Goal: Transaction & Acquisition: Purchase product/service

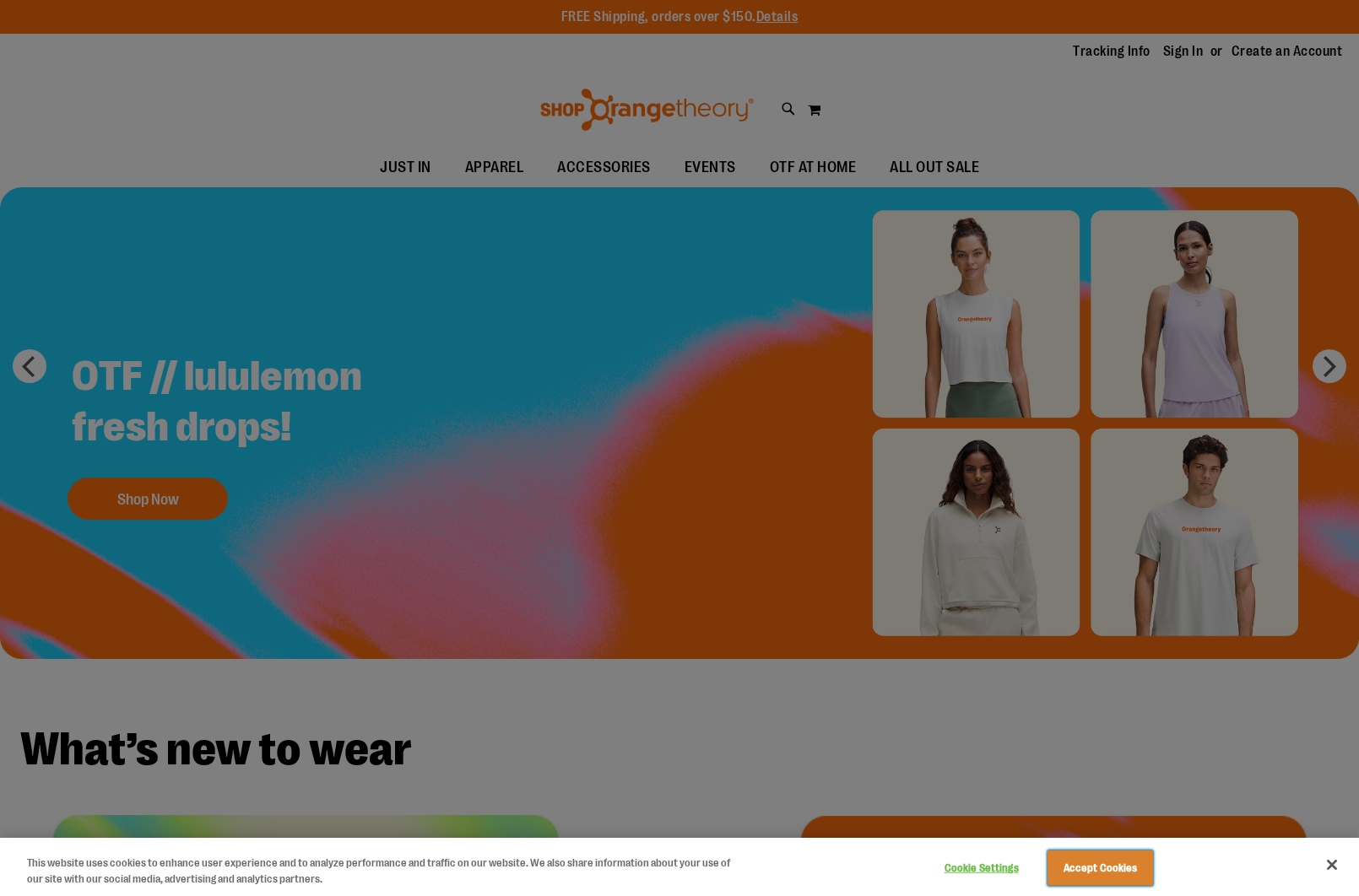
click at [1109, 879] on button "Accept Cookies" at bounding box center [1100, 868] width 106 height 36
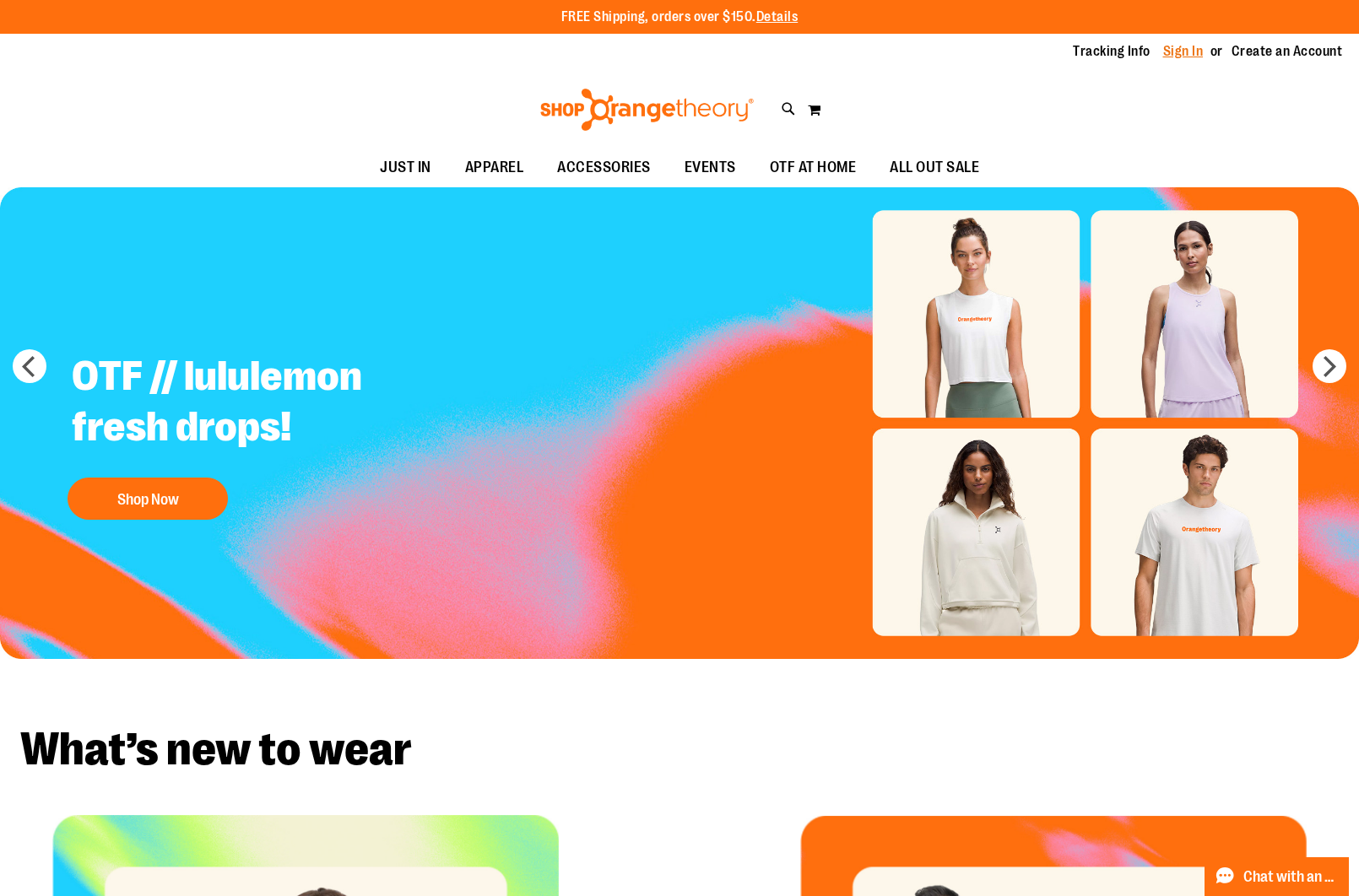
click at [1174, 52] on link "Sign In" at bounding box center [1183, 51] width 40 height 18
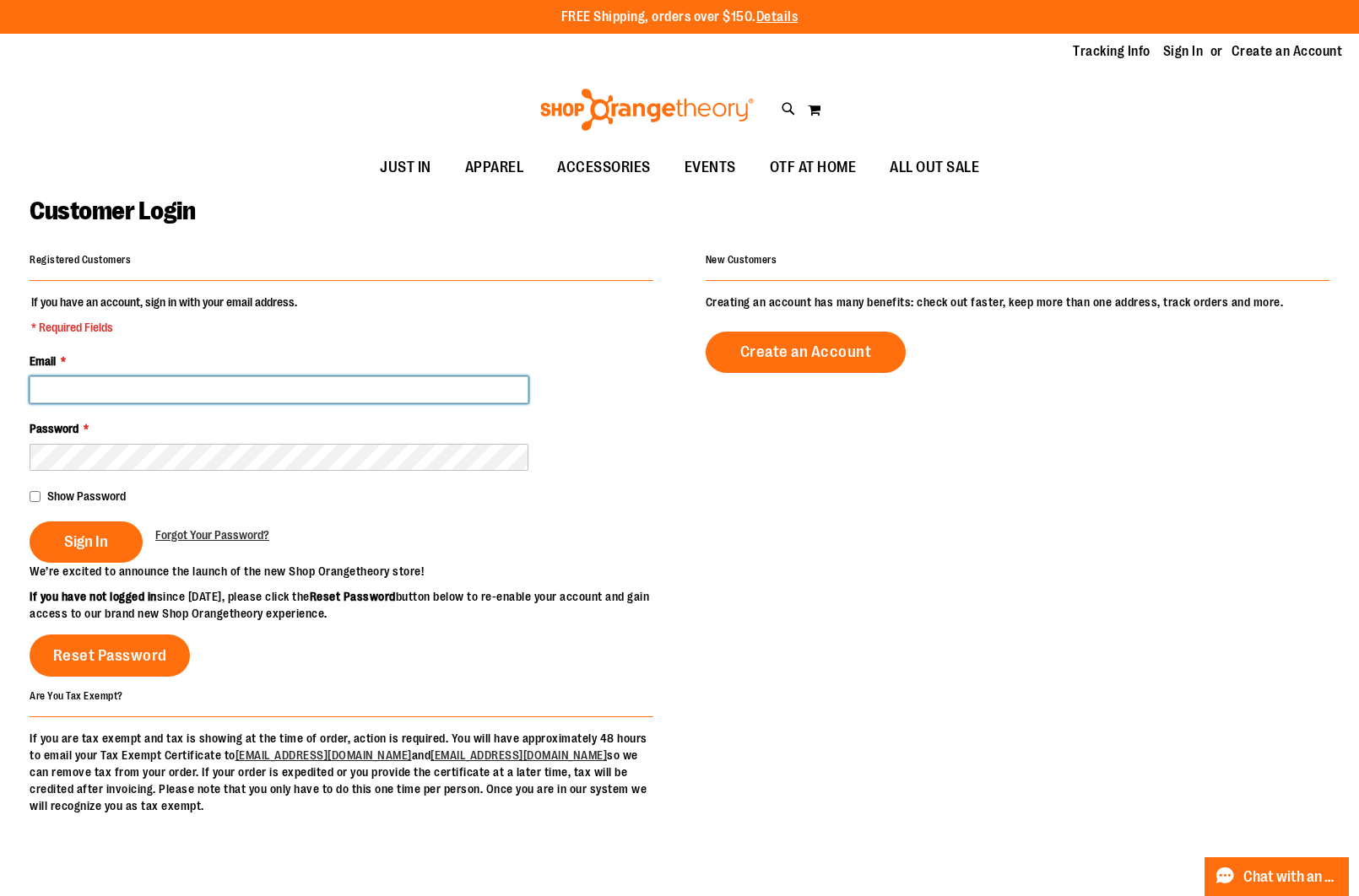
click at [254, 385] on input "Email *" at bounding box center [279, 389] width 498 height 27
type input "**********"
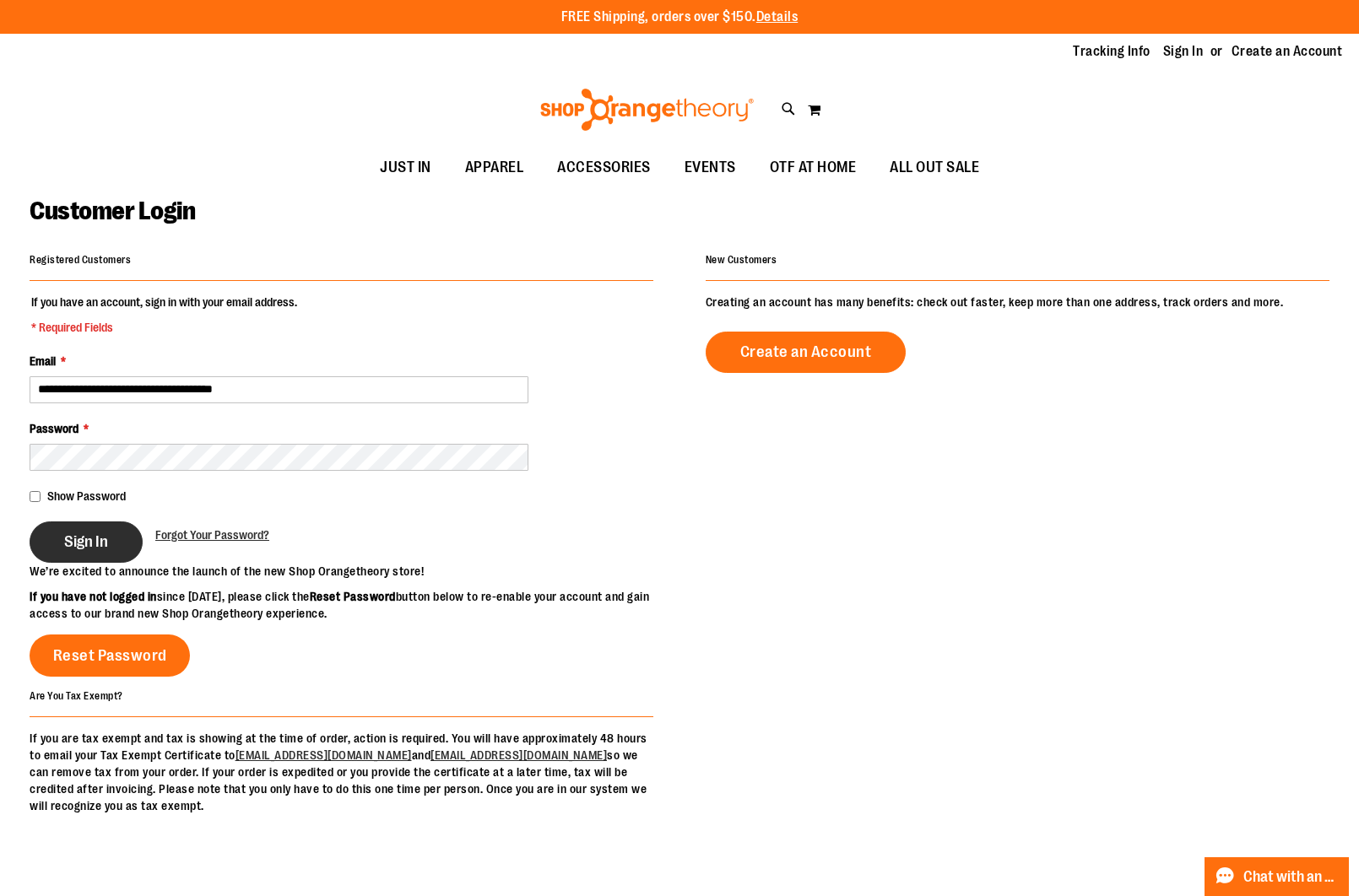
click at [101, 539] on span "Sign In" at bounding box center [86, 541] width 44 height 18
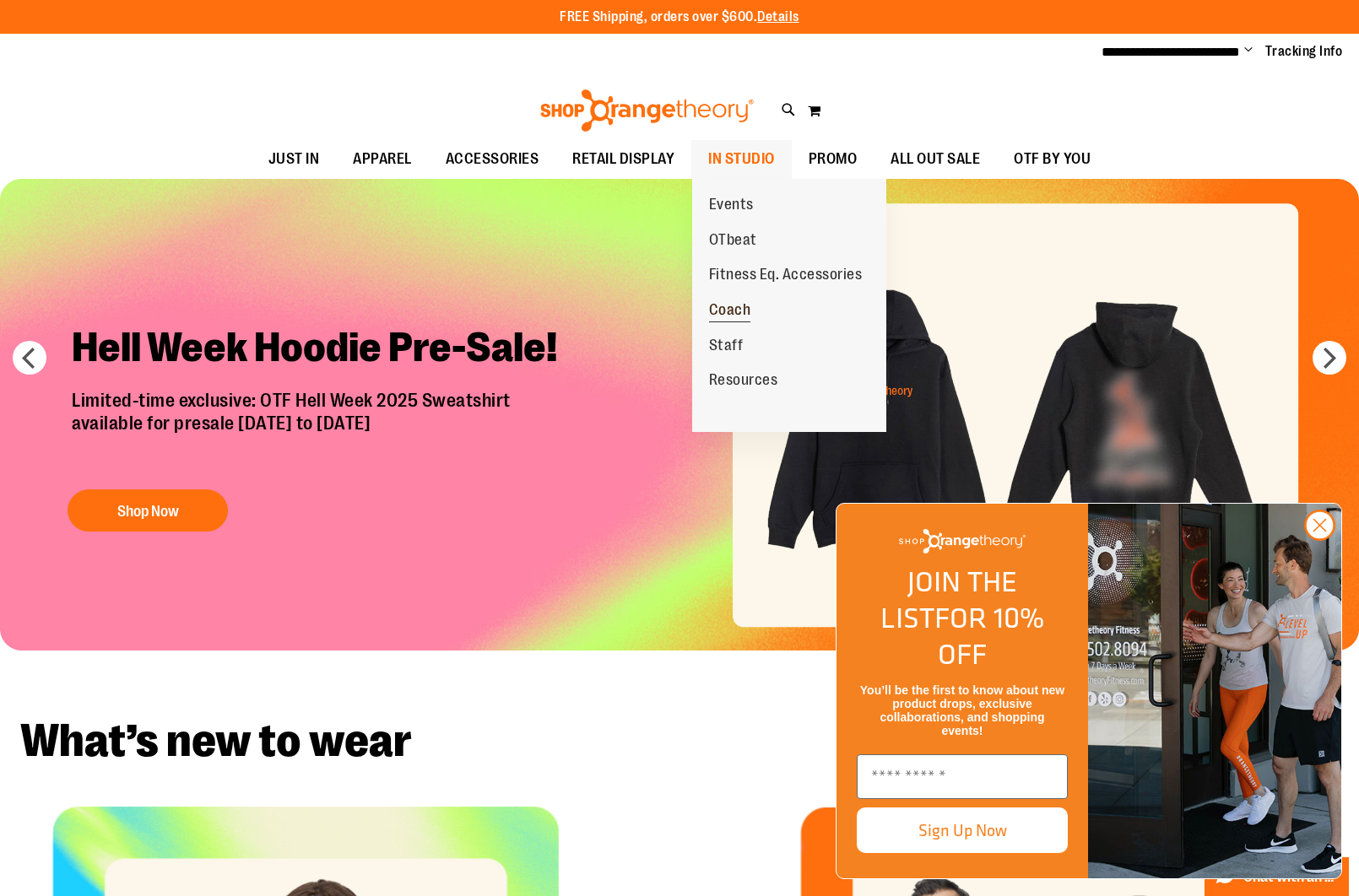
click at [734, 309] on span "Coach" at bounding box center [730, 312] width 42 height 21
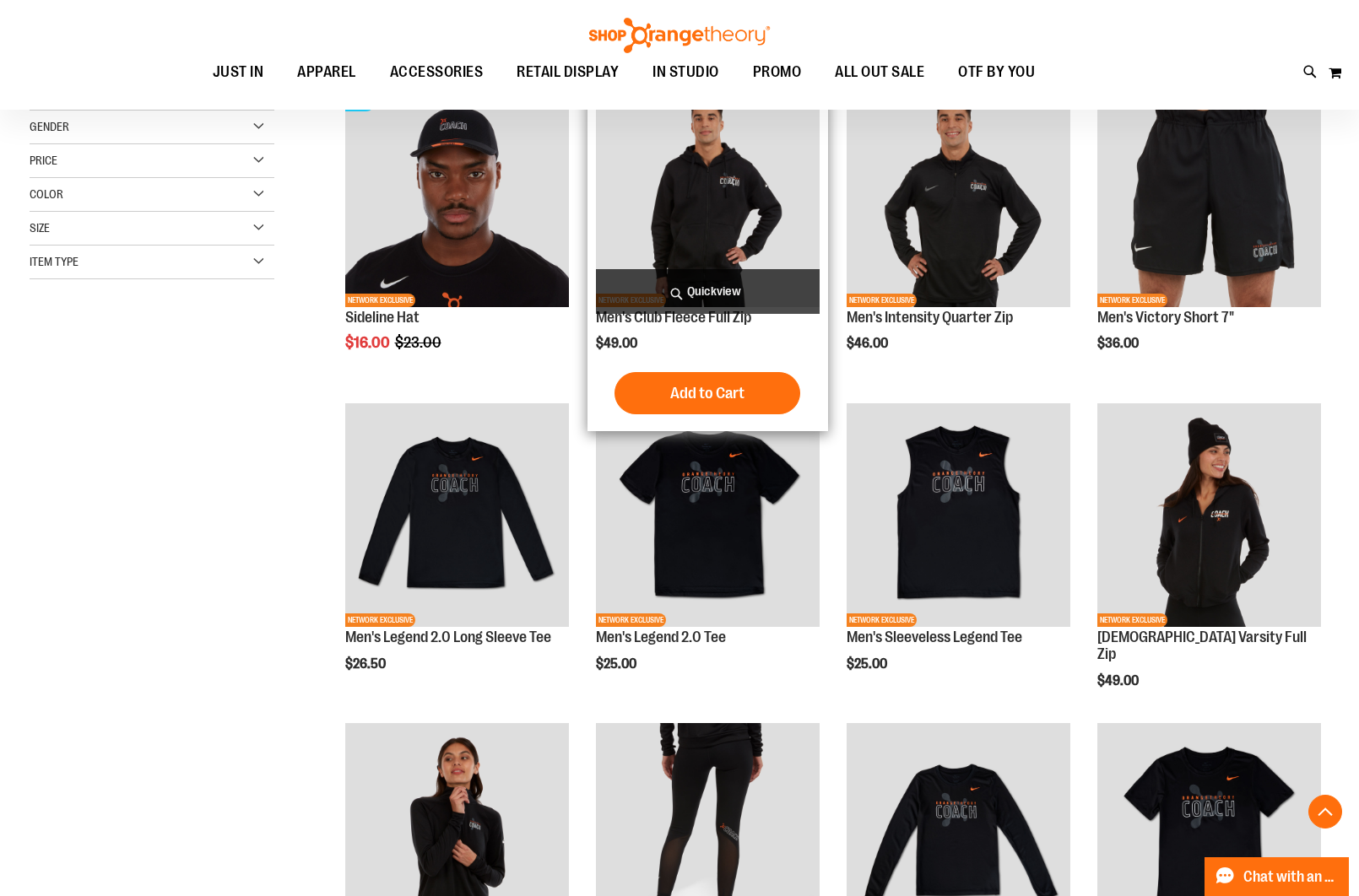
scroll to position [254, 0]
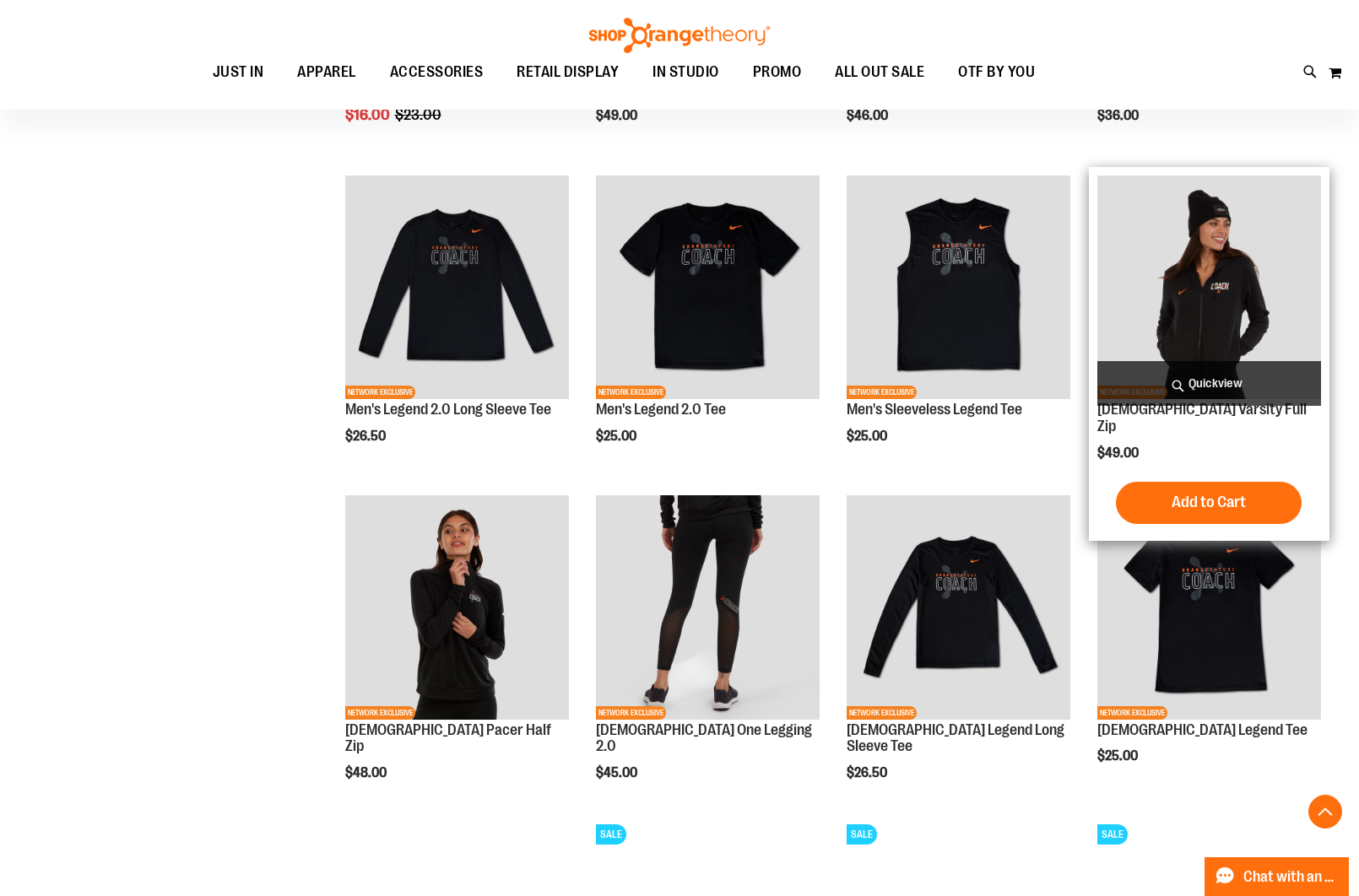
scroll to position [475, 0]
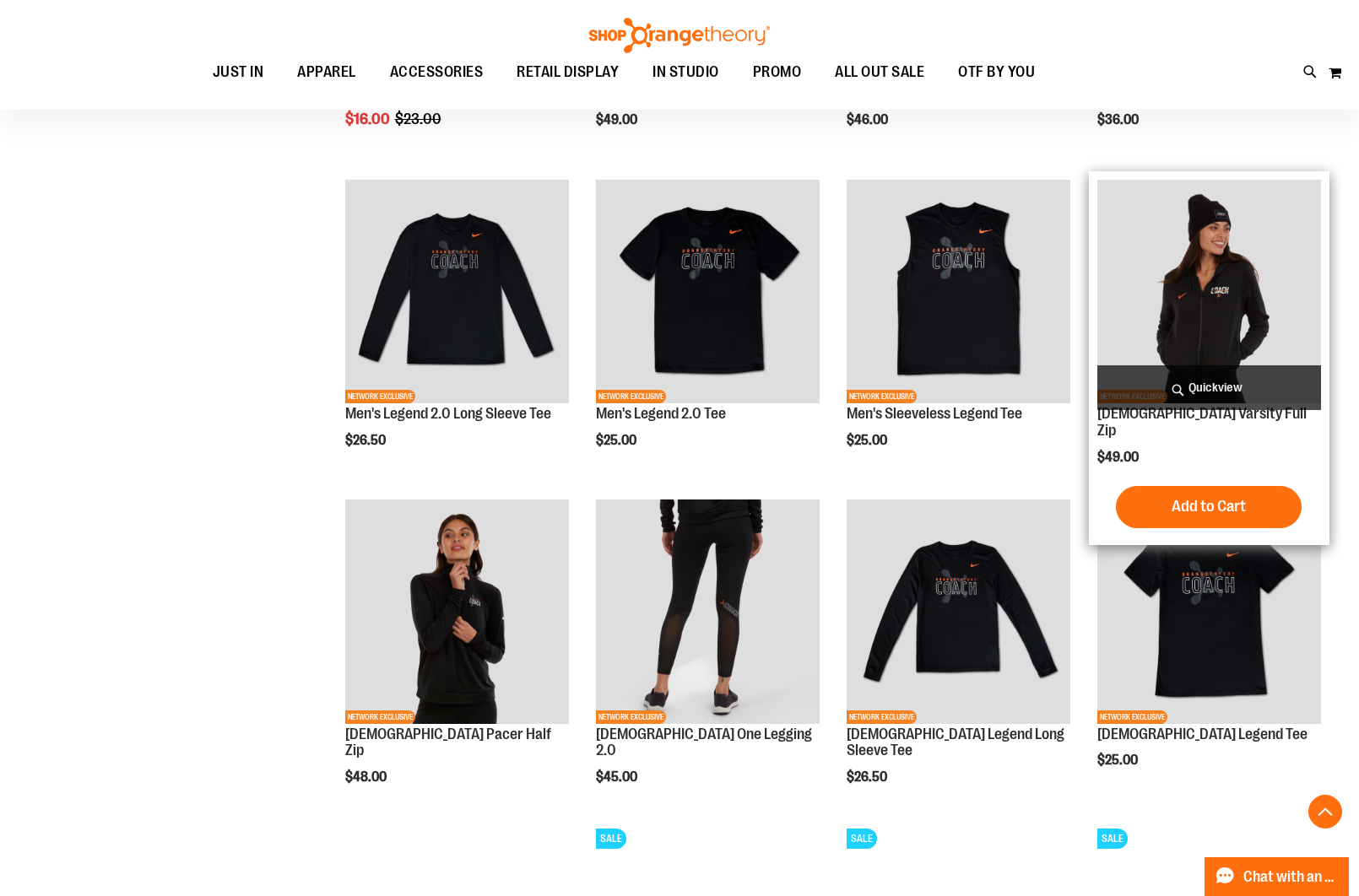
click at [1209, 340] on img "product" at bounding box center [1209, 292] width 224 height 224
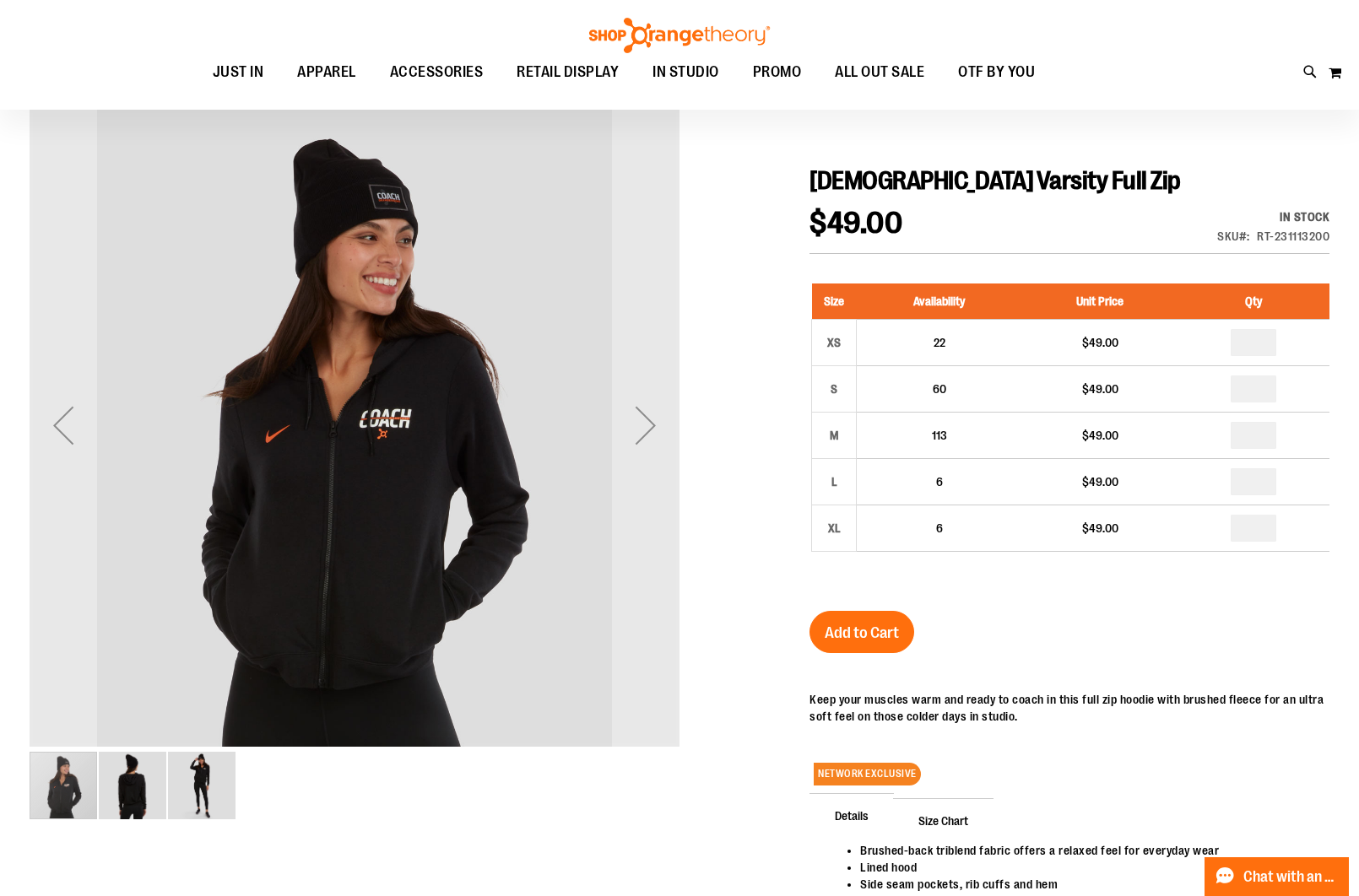
scroll to position [143, 0]
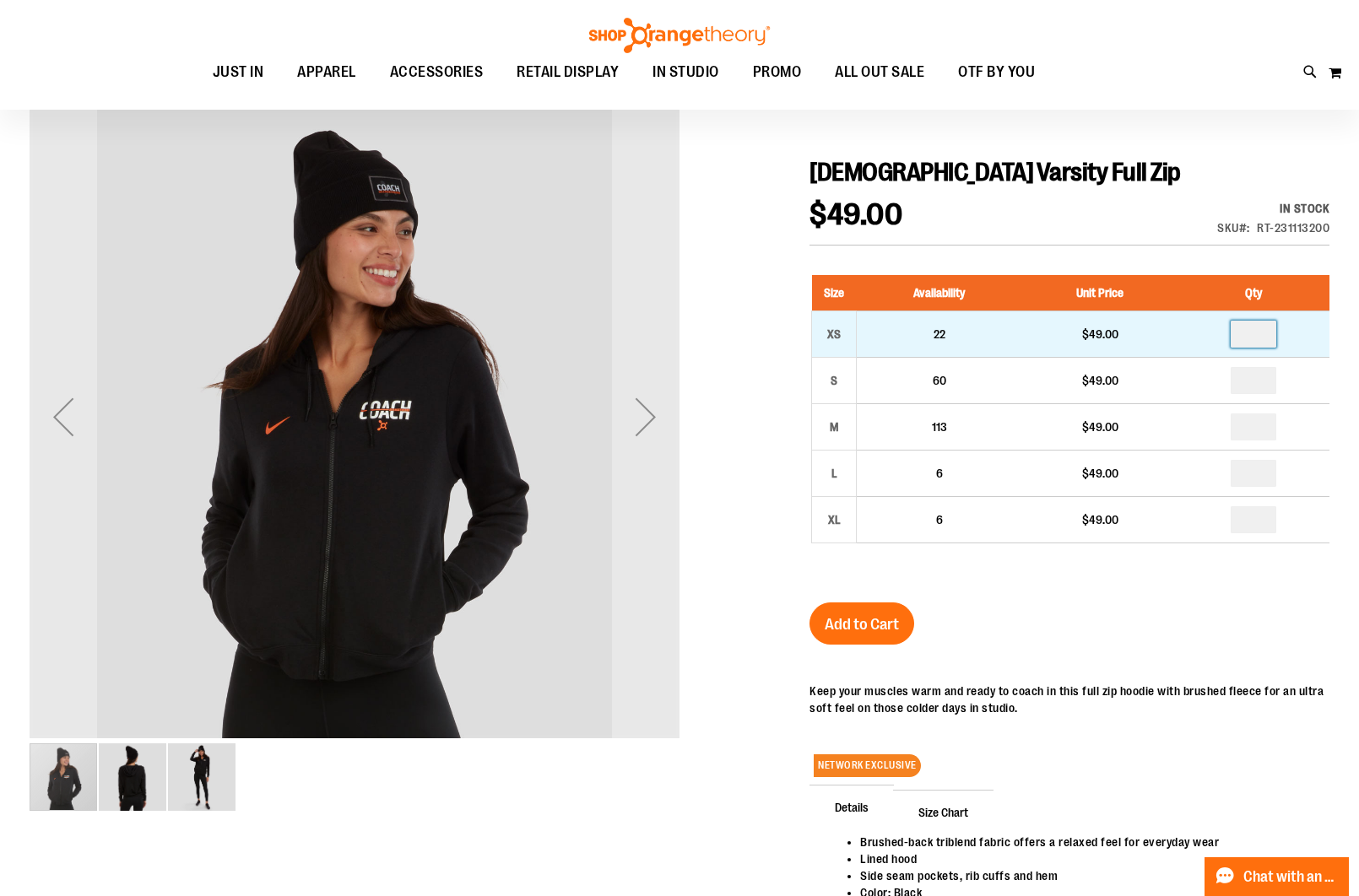
click at [1276, 332] on input "number" at bounding box center [1253, 334] width 45 height 27
type input "*"
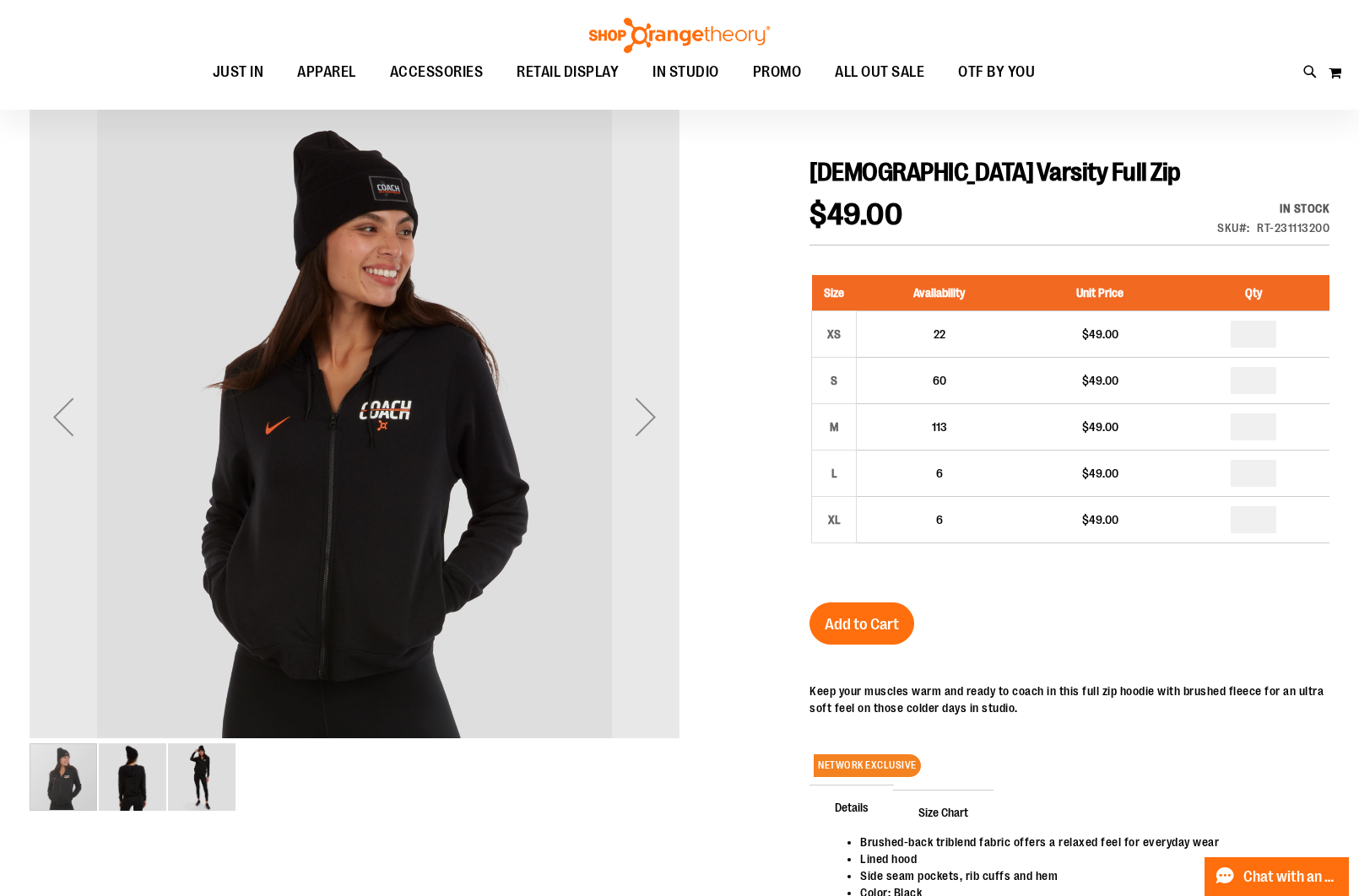
drag, startPoint x: 1070, startPoint y: 594, endPoint x: 941, endPoint y: 621, distance: 131.8
click at [1059, 594] on div "Ladies Varsity Full Zip $49.00 In stock Only %1 left SKU RT-231113200 Size Avai…" at bounding box center [1070, 597] width 520 height 880
click at [908, 622] on button "Add to Cart" at bounding box center [862, 623] width 105 height 42
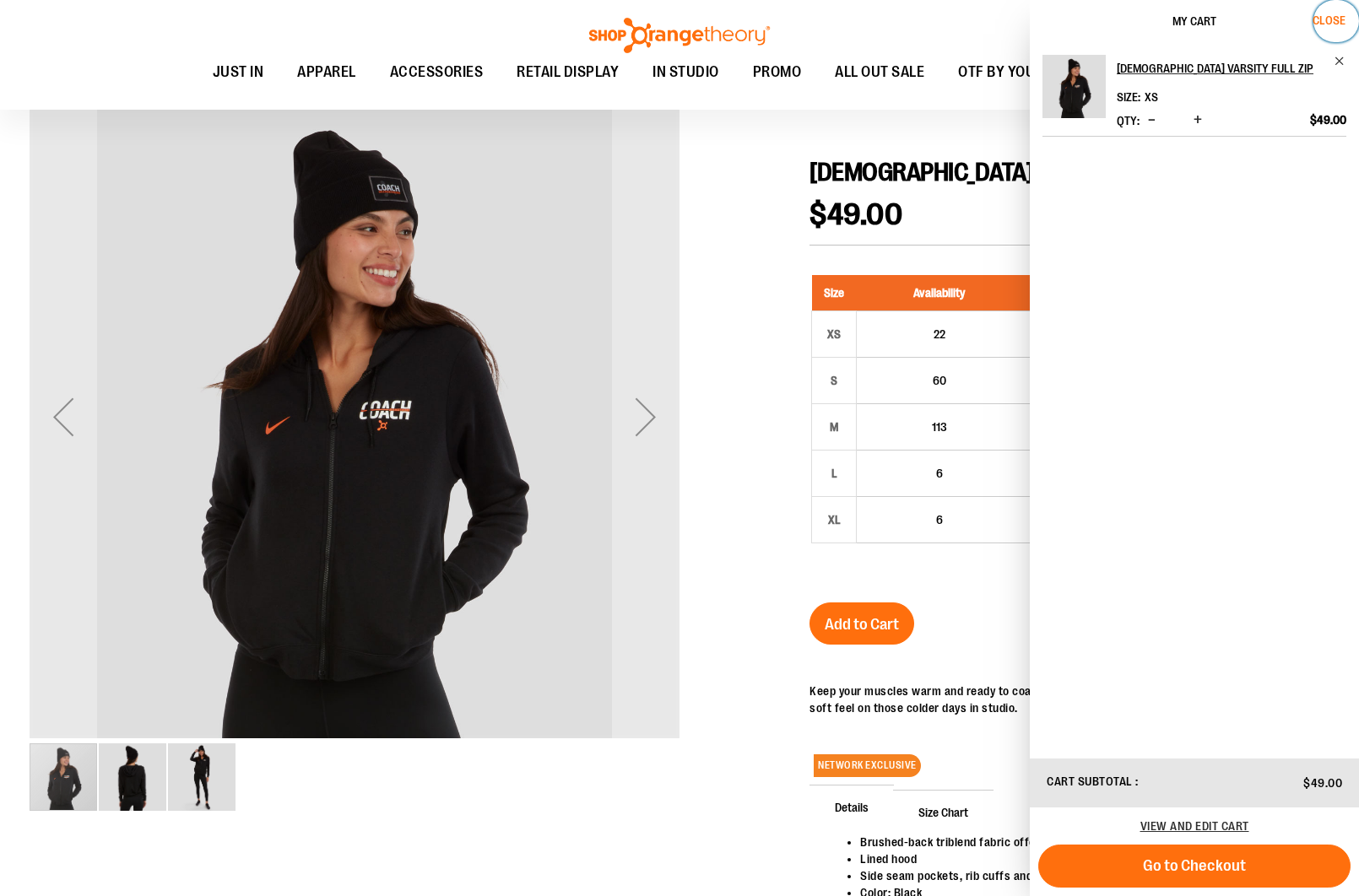
click at [1328, 24] on span "Close" at bounding box center [1329, 19] width 33 height 13
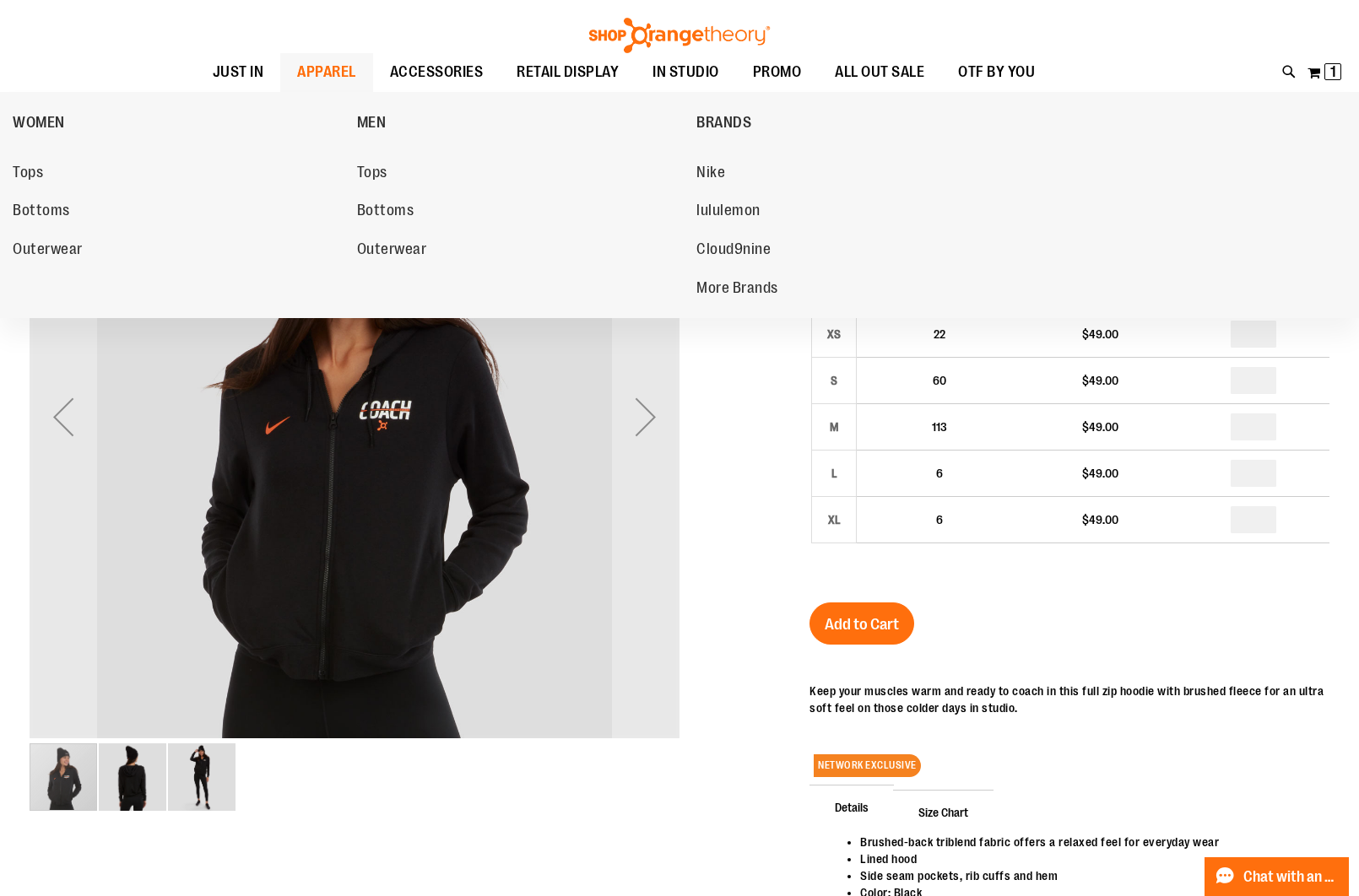
click at [303, 80] on span "APPAREL" at bounding box center [327, 72] width 59 height 38
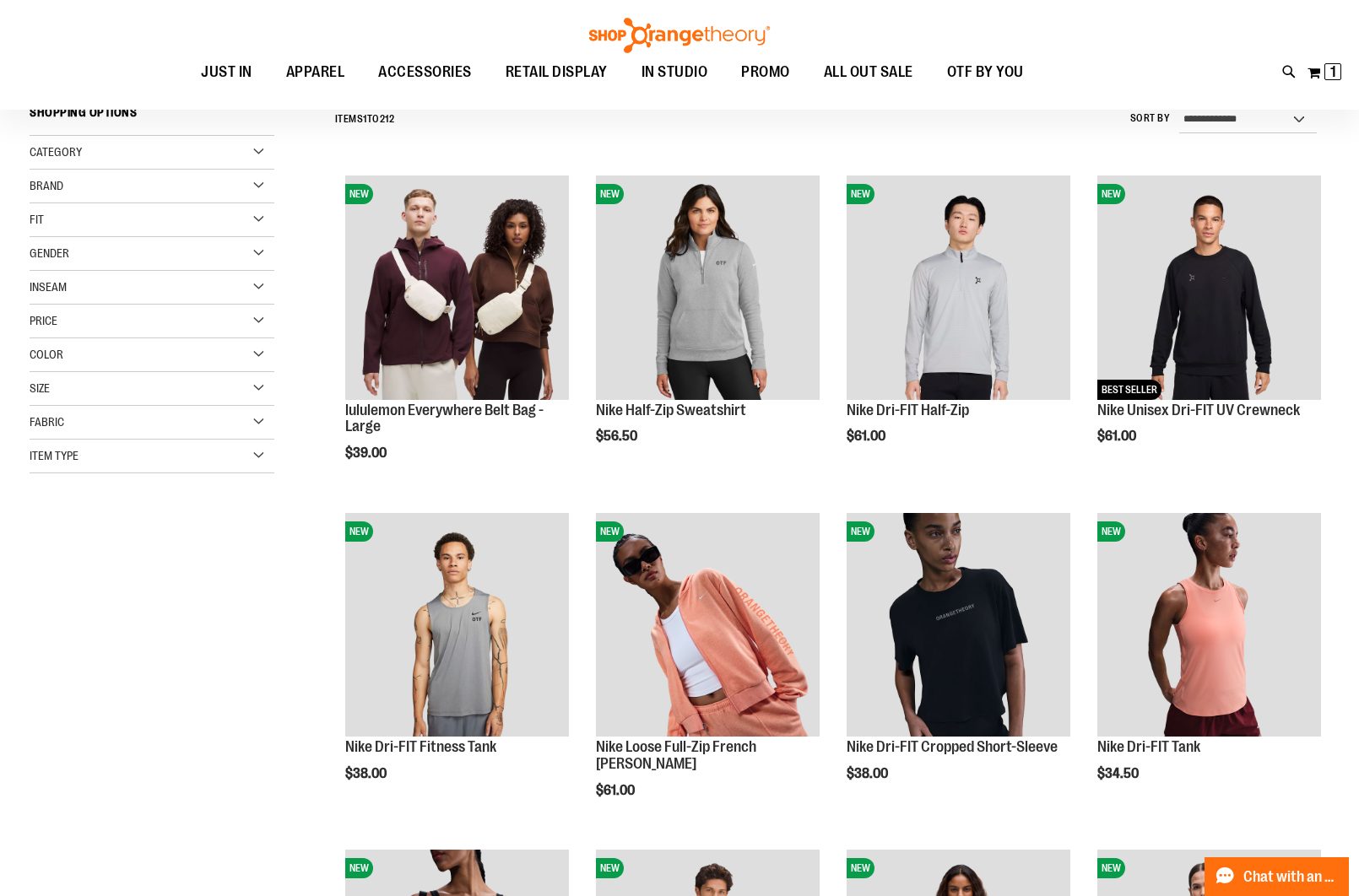
scroll to position [161, 0]
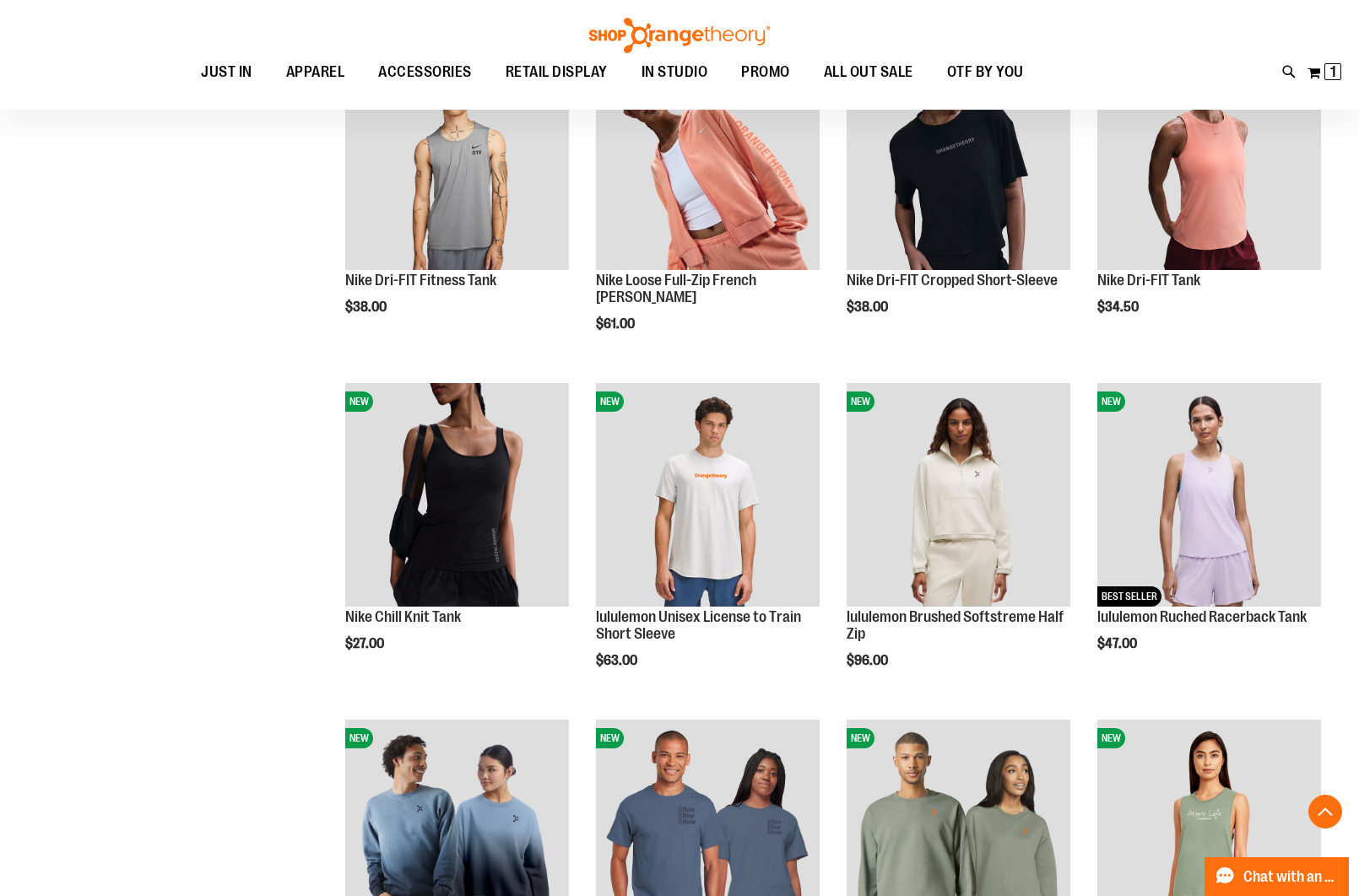
scroll to position [628, 0]
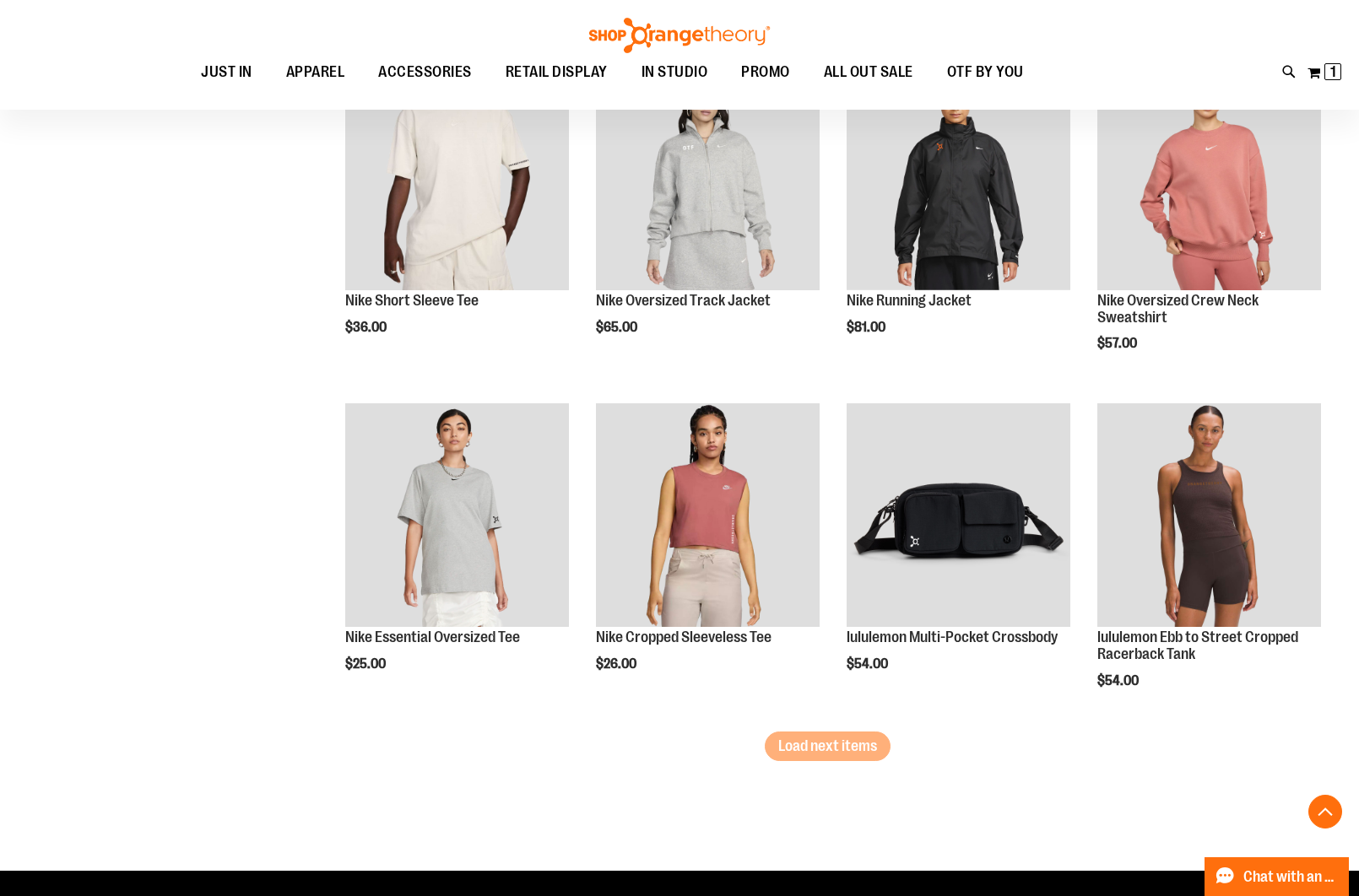
scroll to position [2719, 0]
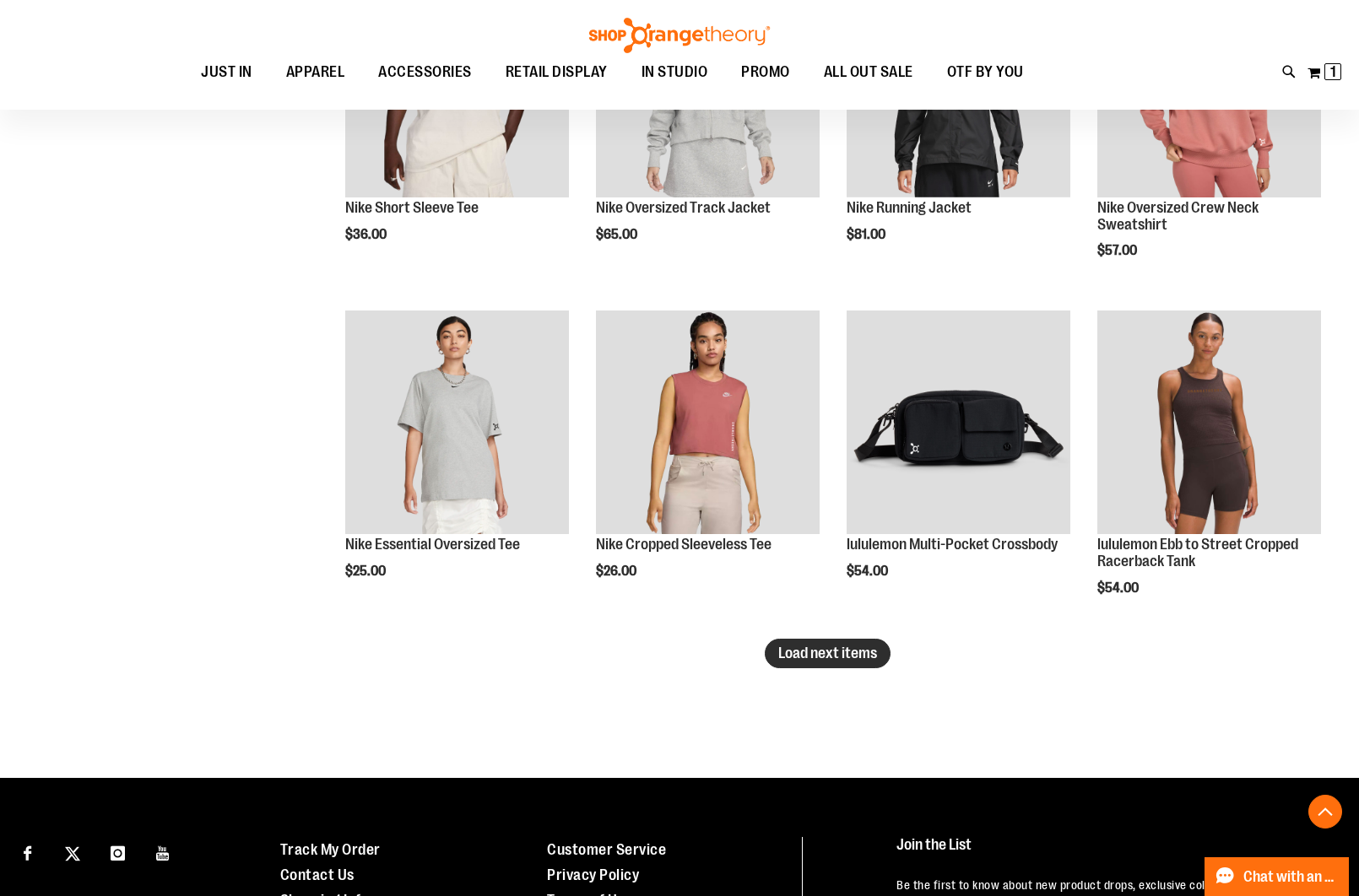
click at [845, 655] on span "Load next items" at bounding box center [827, 652] width 99 height 17
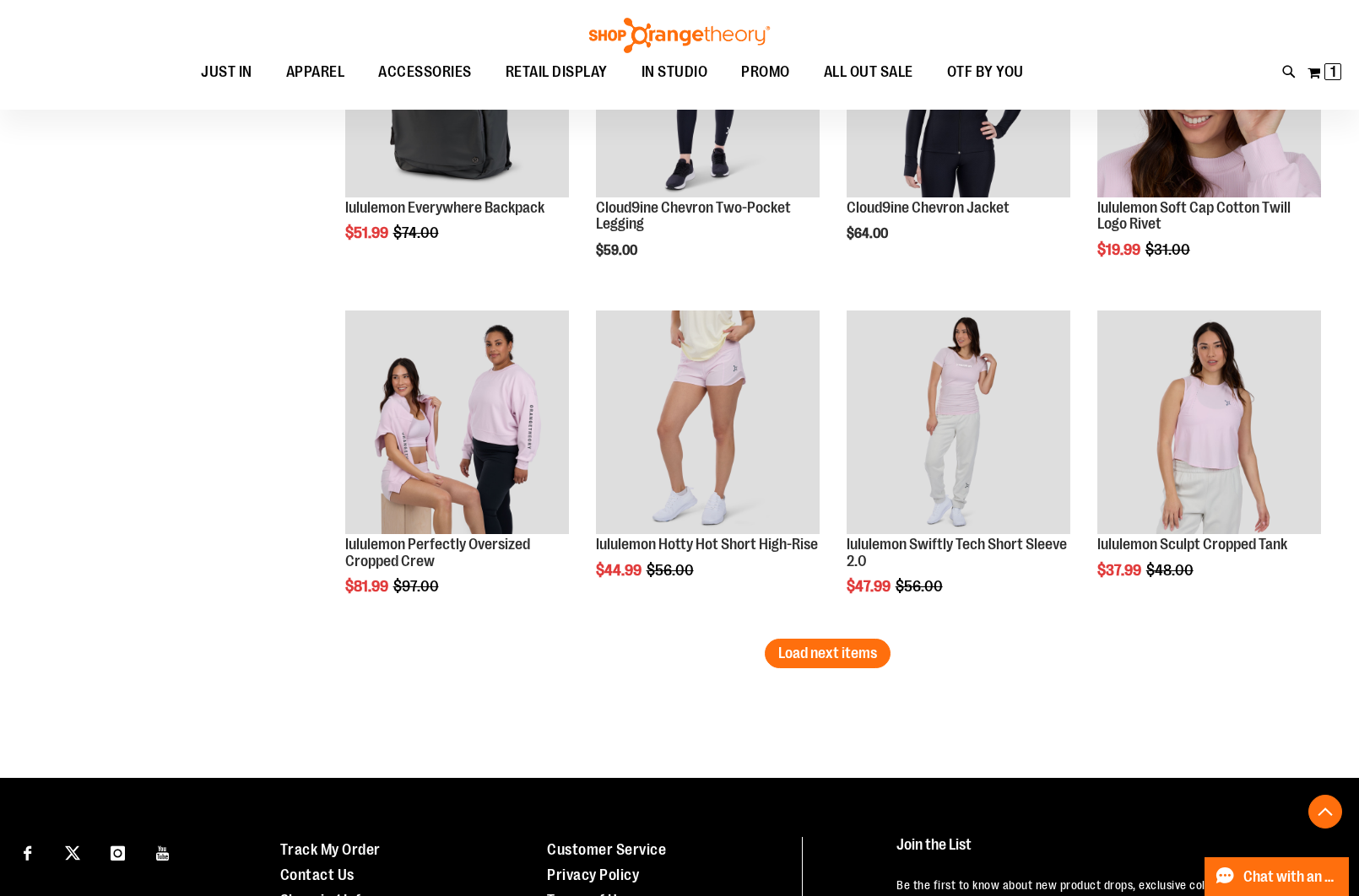
scroll to position [3733, 0]
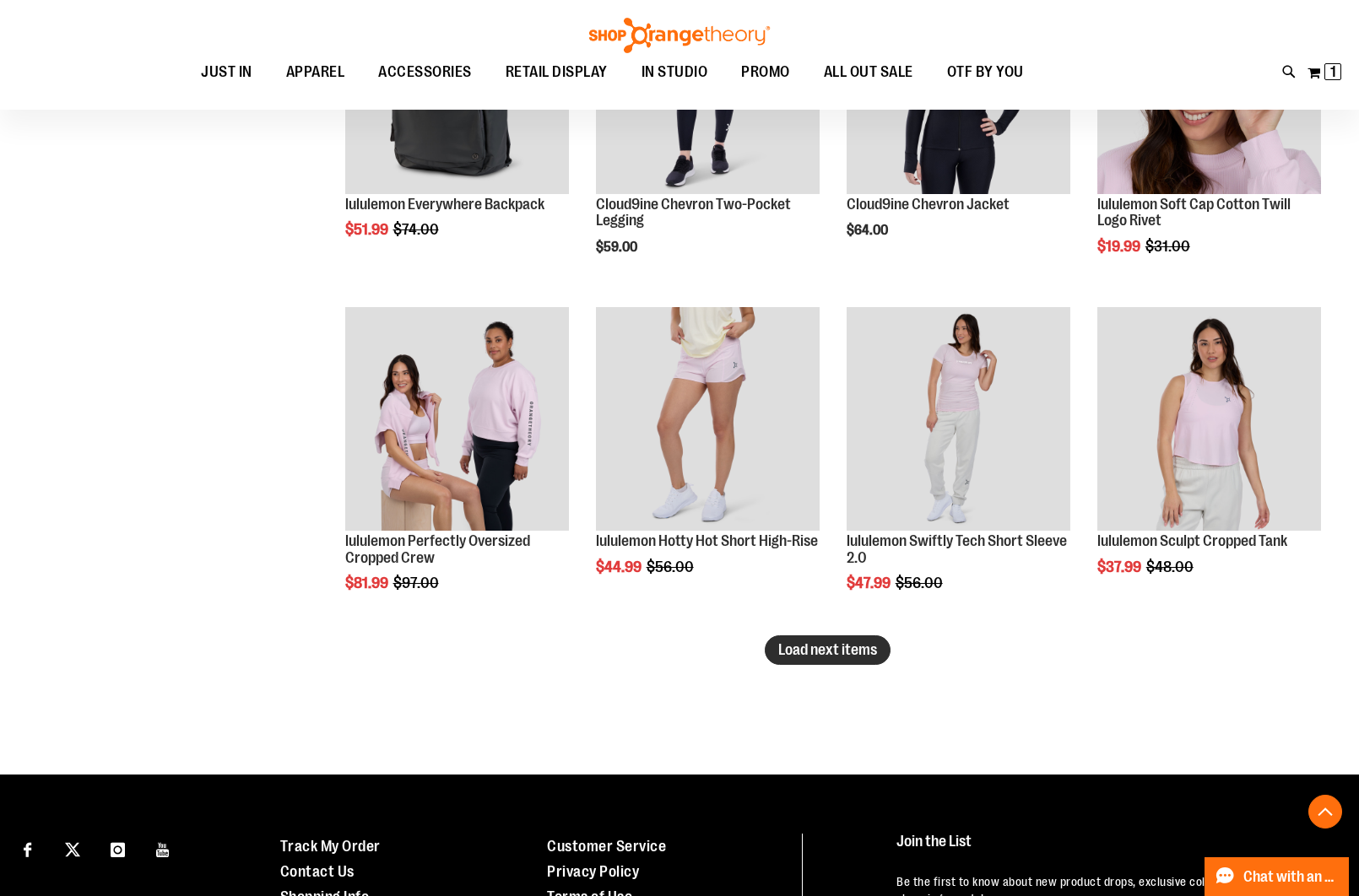
click at [807, 651] on span "Load next items" at bounding box center [827, 649] width 99 height 17
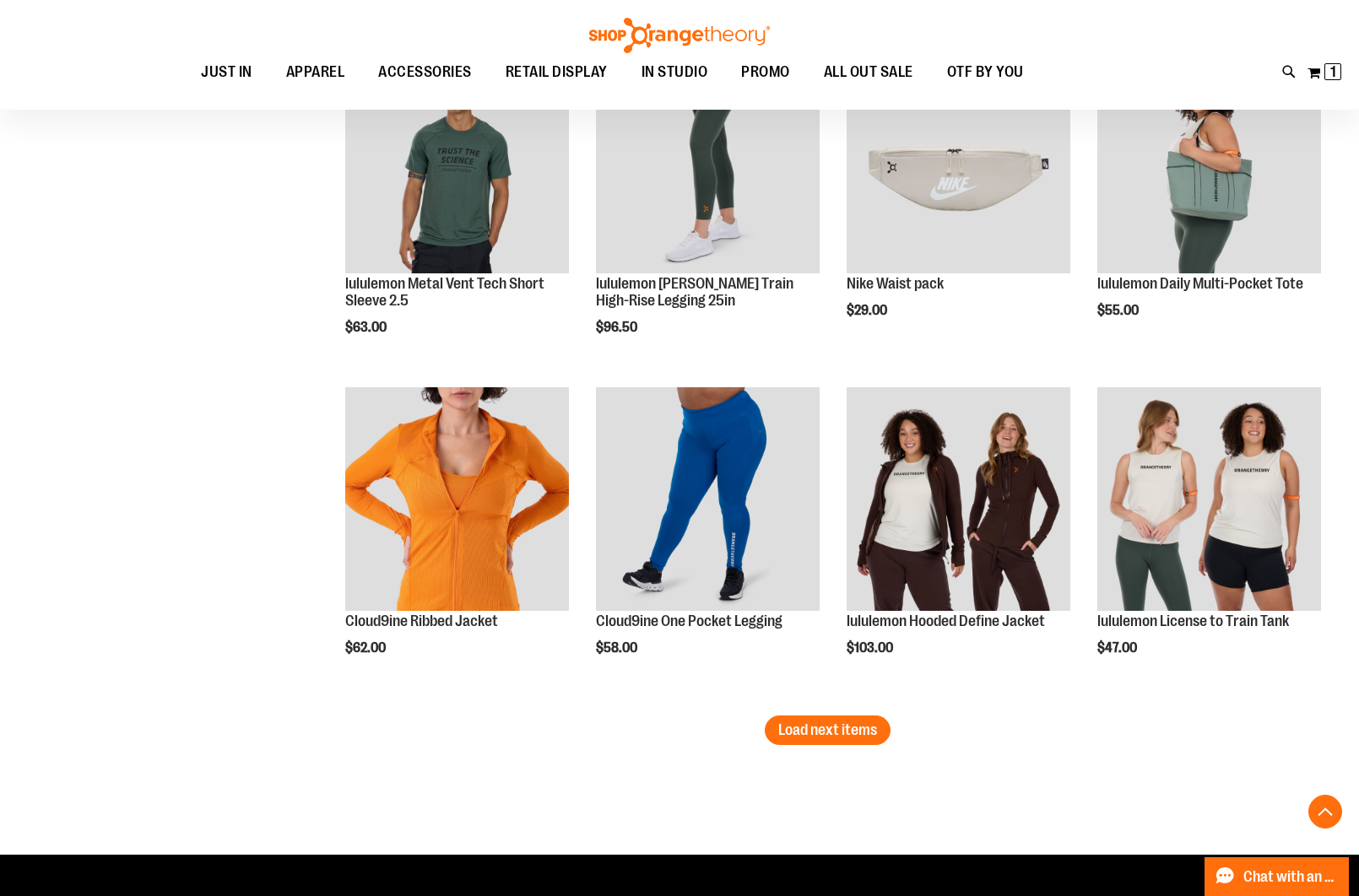
scroll to position [4706, 0]
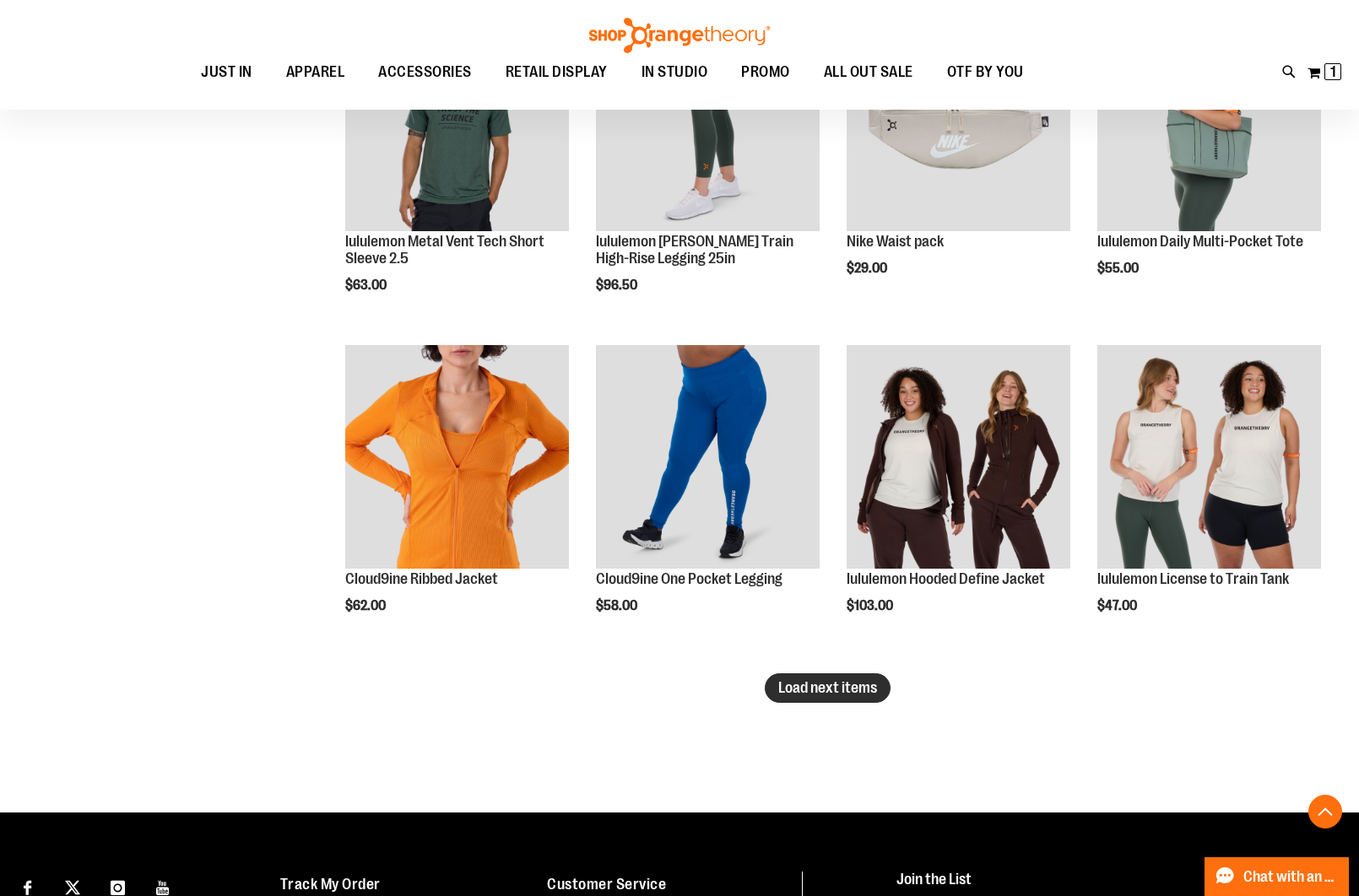
click at [838, 687] on span "Load next items" at bounding box center [827, 687] width 99 height 17
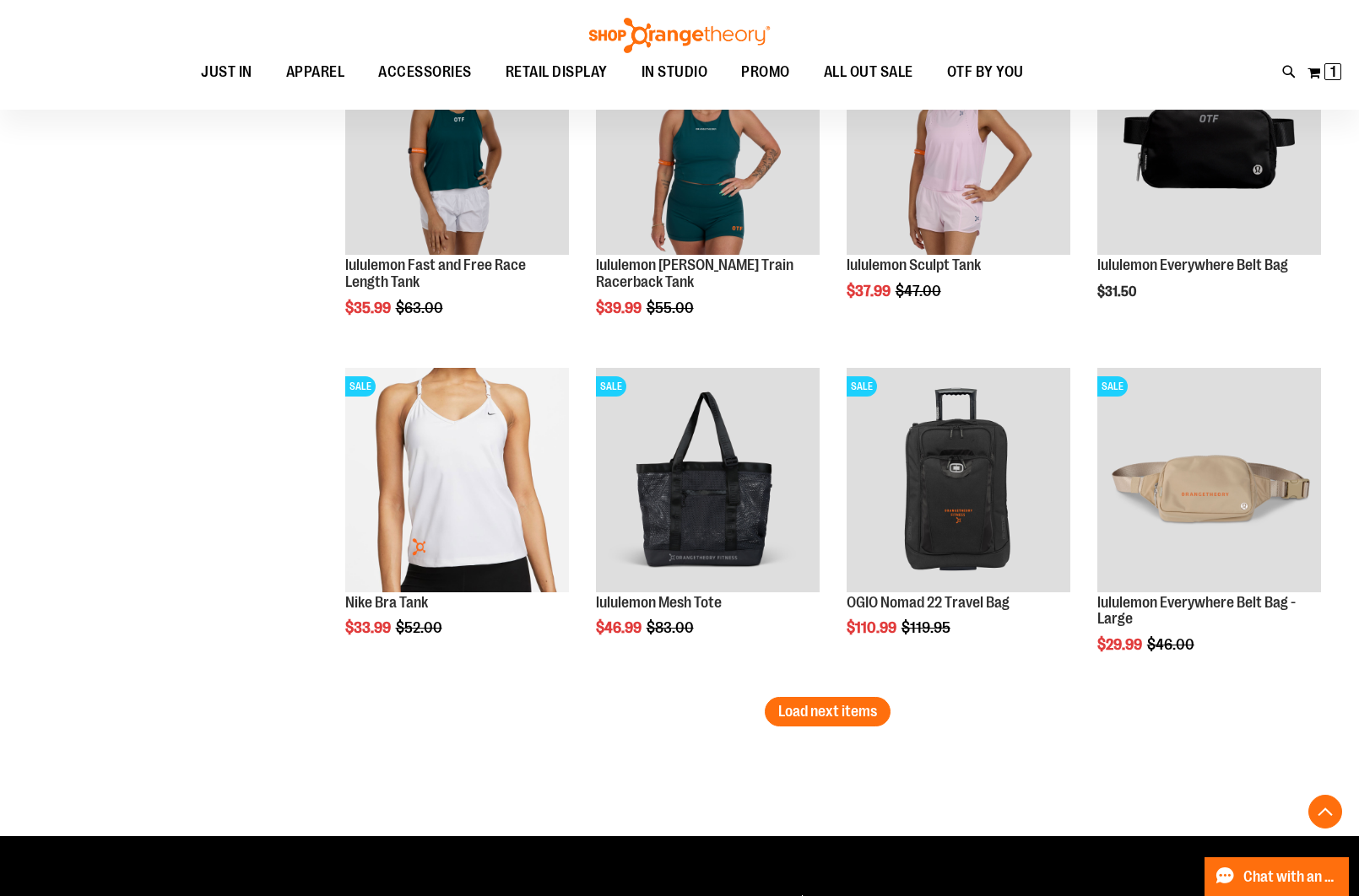
scroll to position [5717, 0]
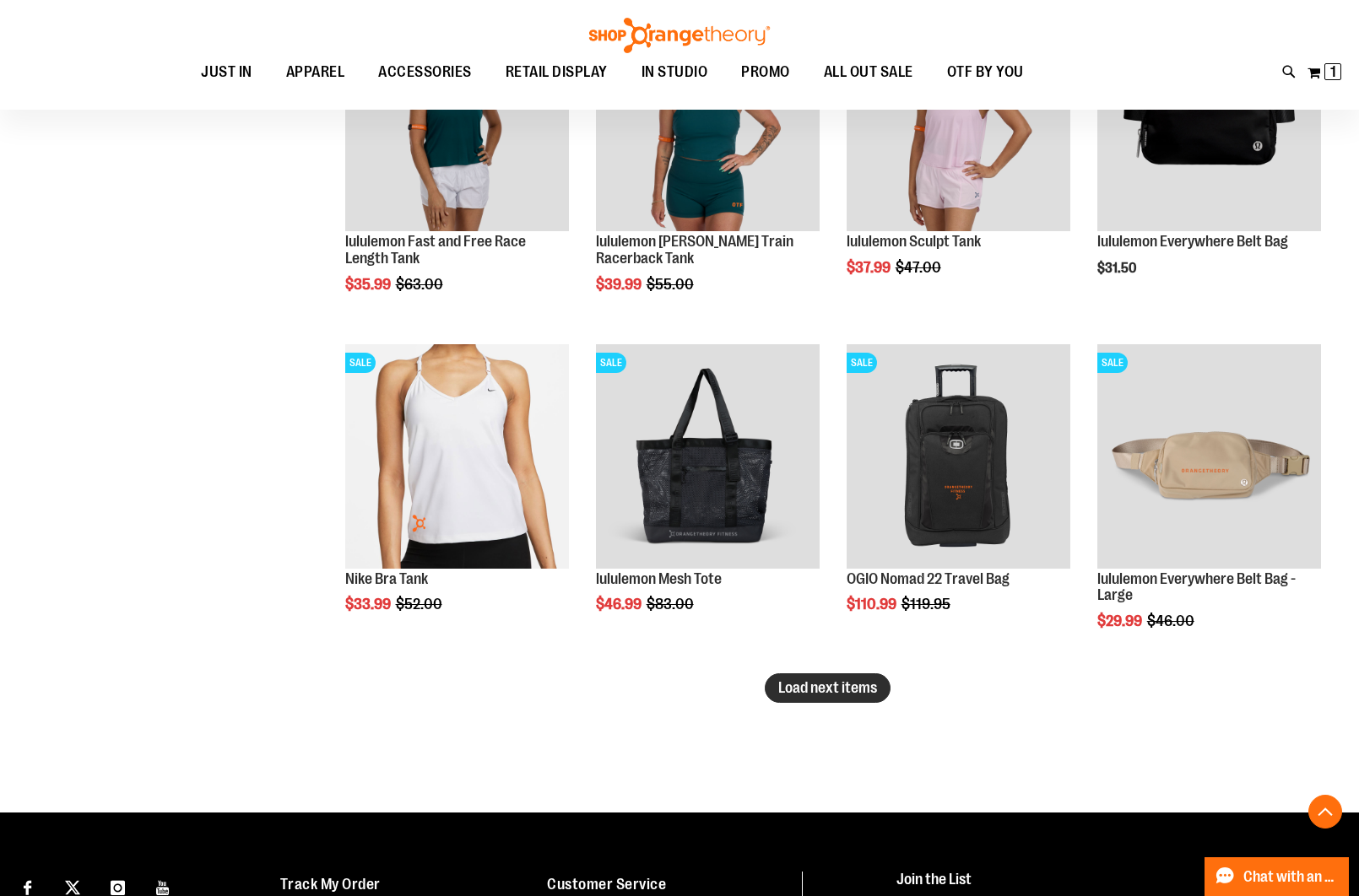
click at [799, 698] on button "Load next items" at bounding box center [827, 688] width 126 height 30
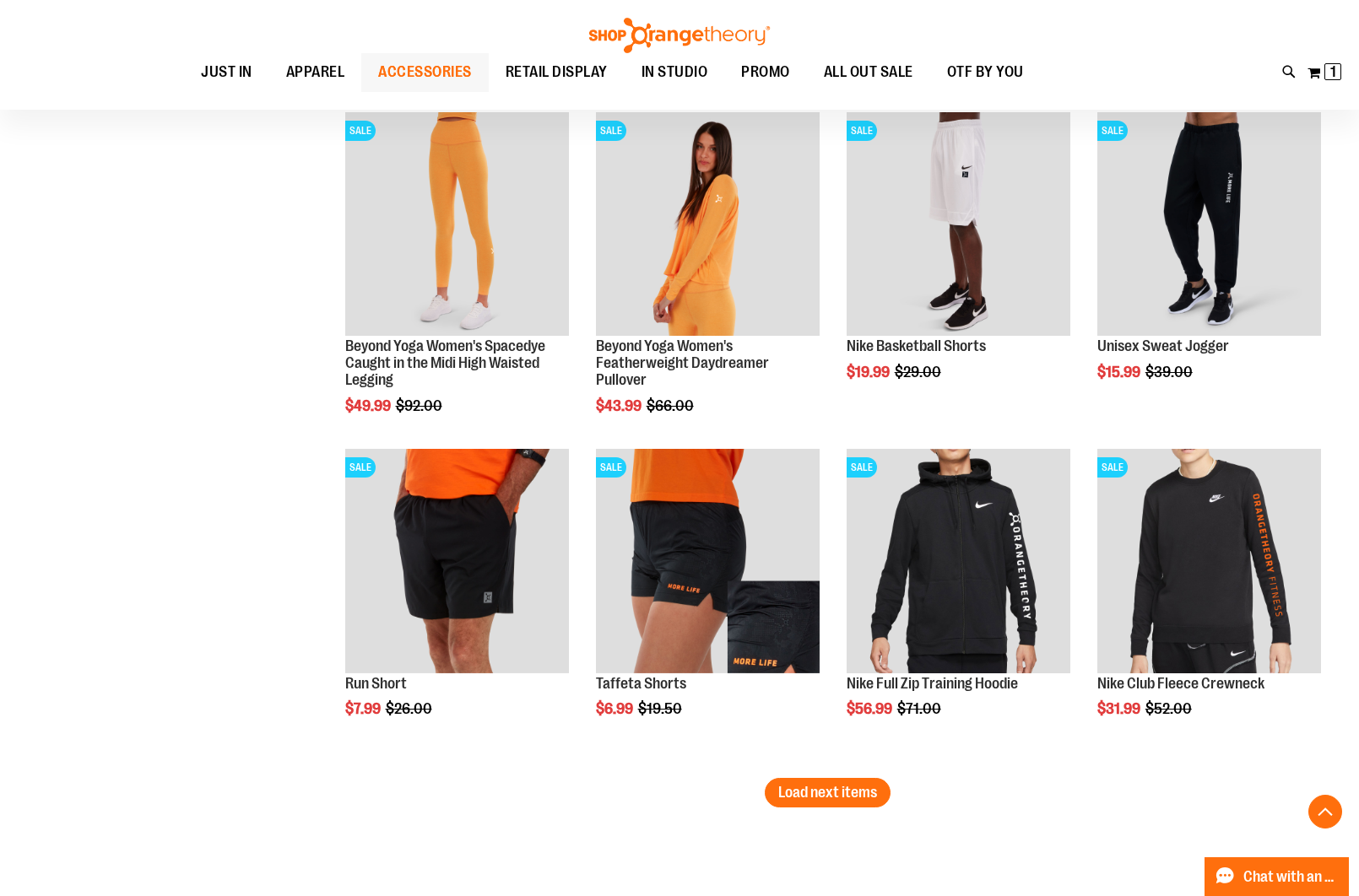
scroll to position [6643, 0]
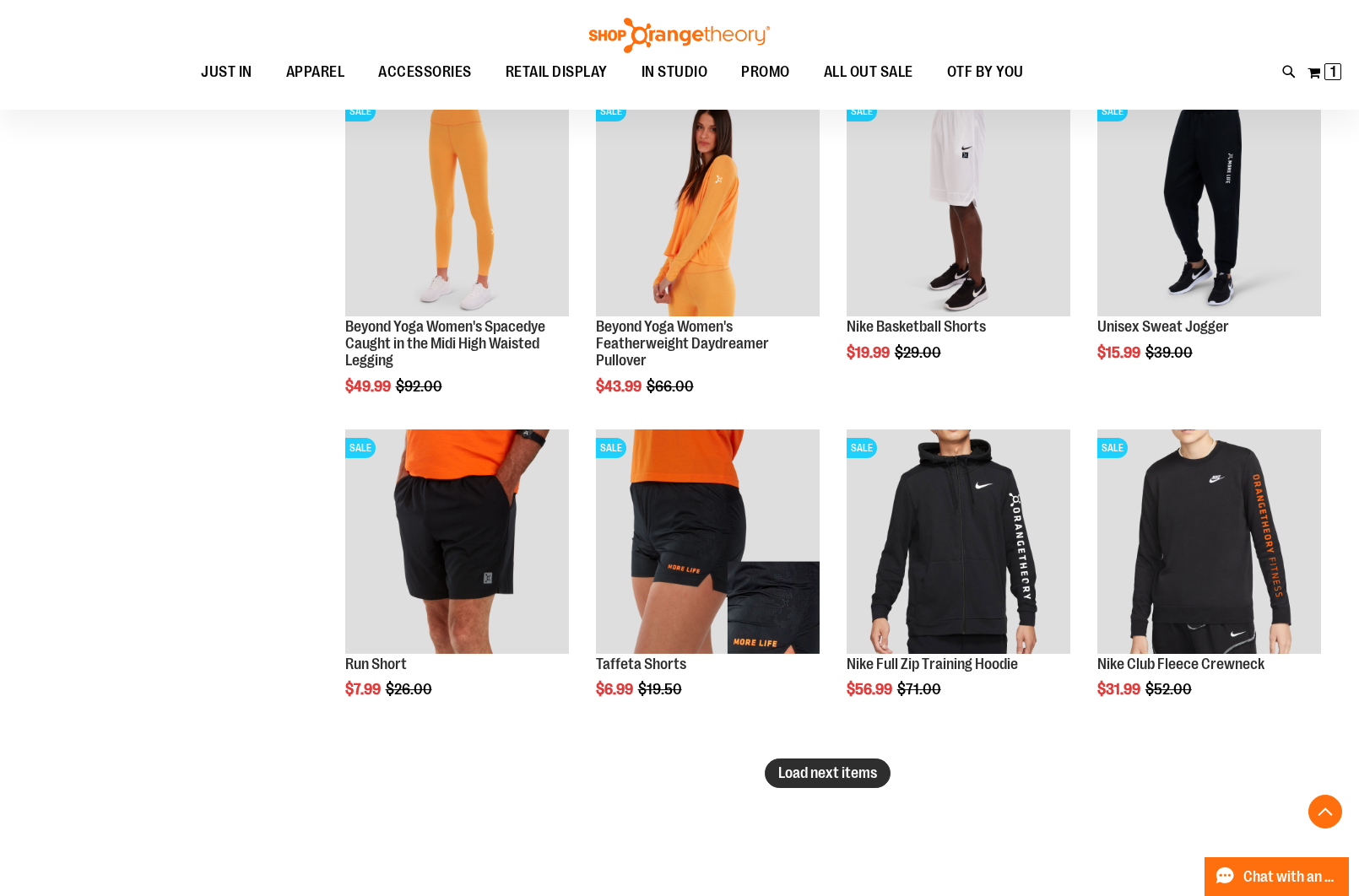
click at [839, 768] on span "Load next items" at bounding box center [827, 772] width 99 height 17
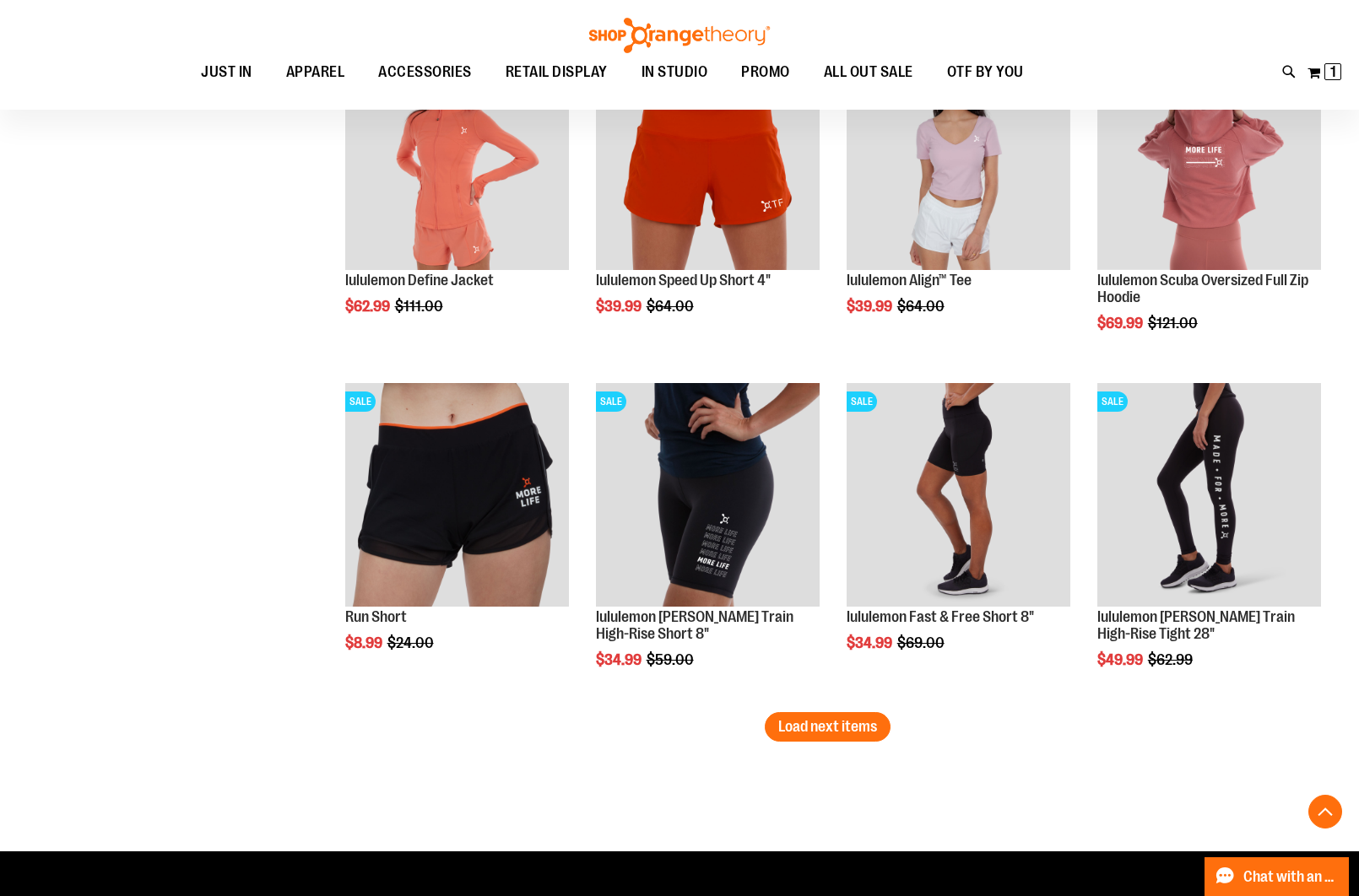
scroll to position [7707, 0]
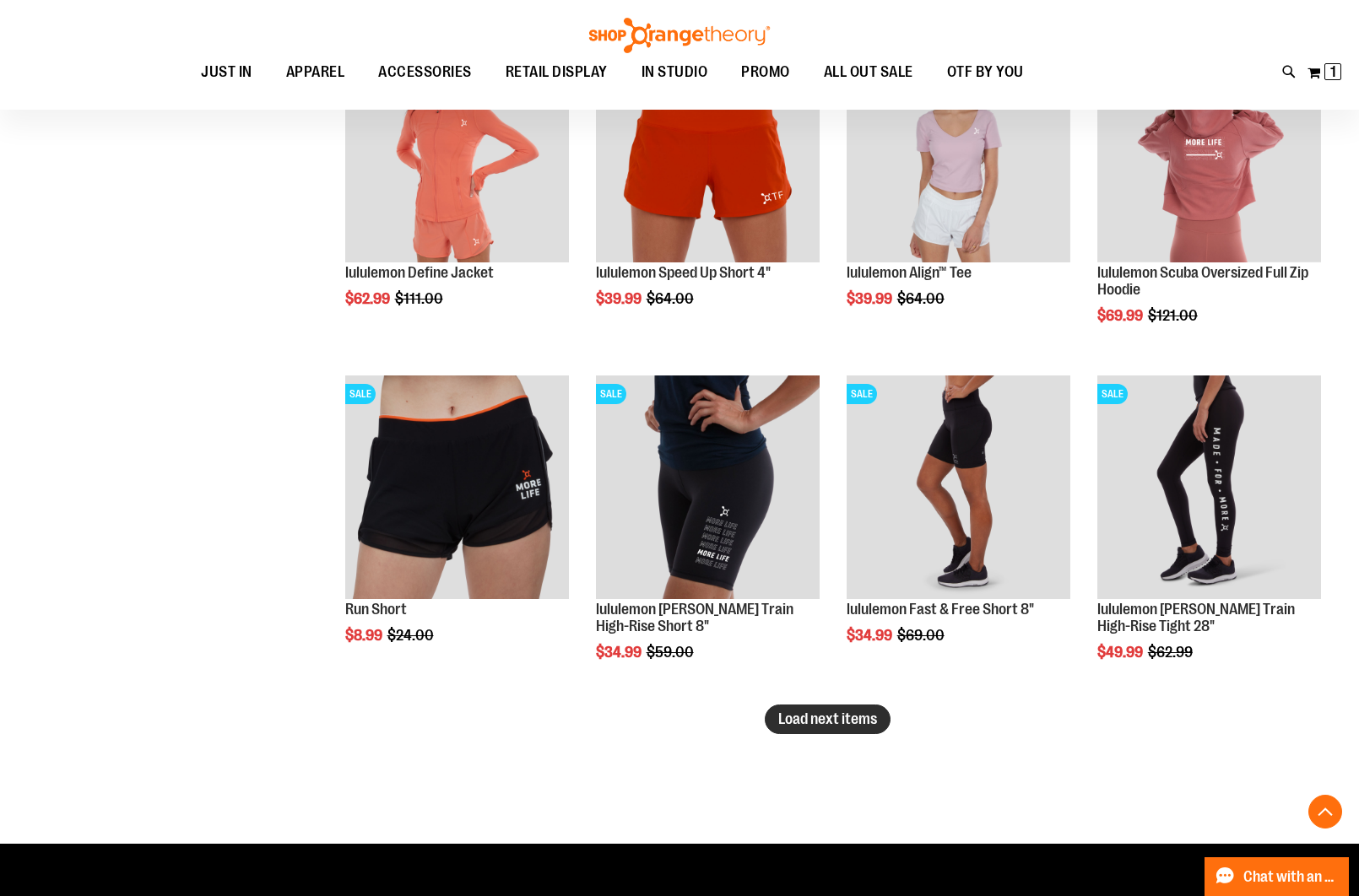
click at [822, 709] on button "Load next items" at bounding box center [827, 719] width 126 height 30
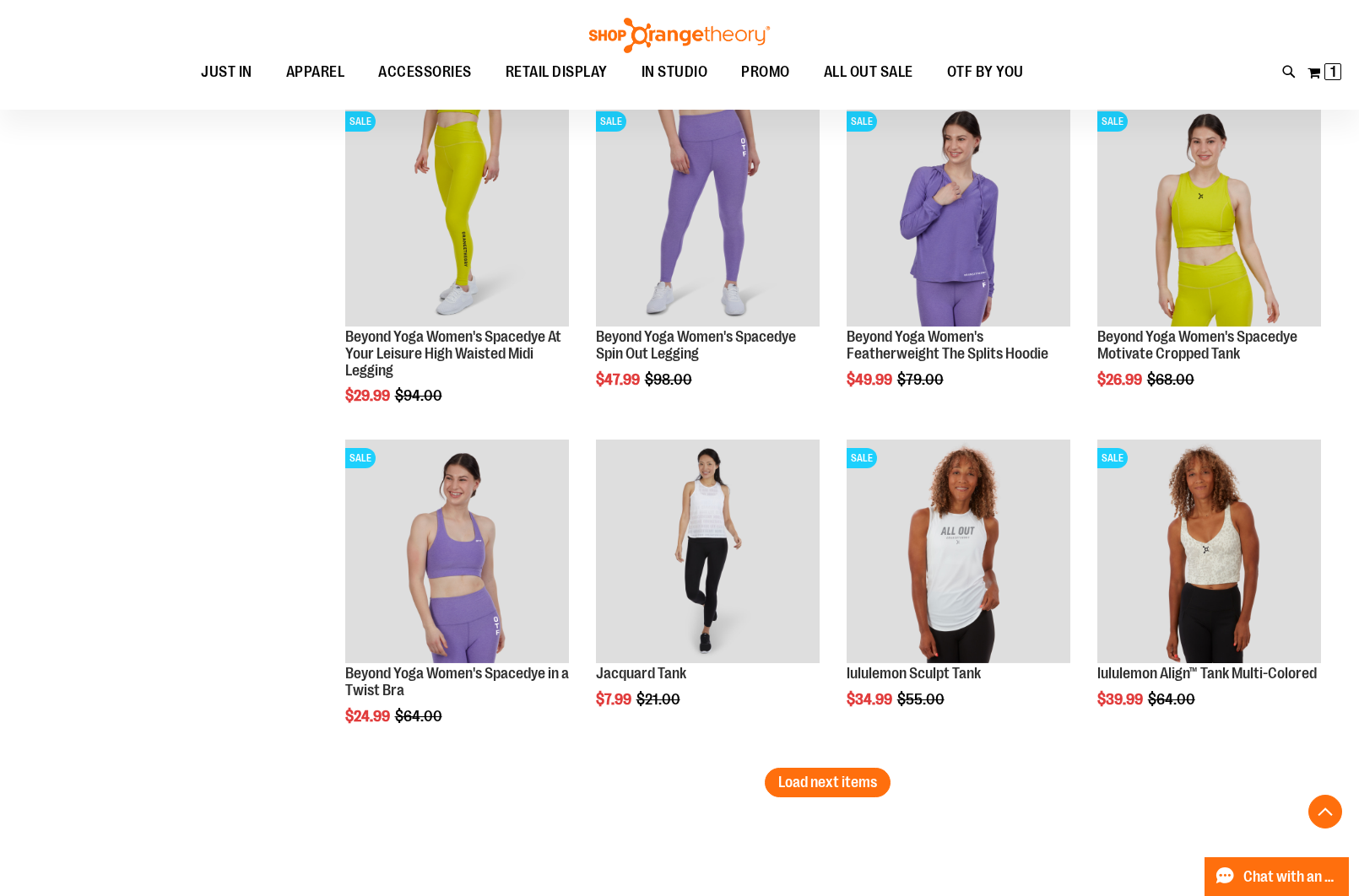
scroll to position [8760, 0]
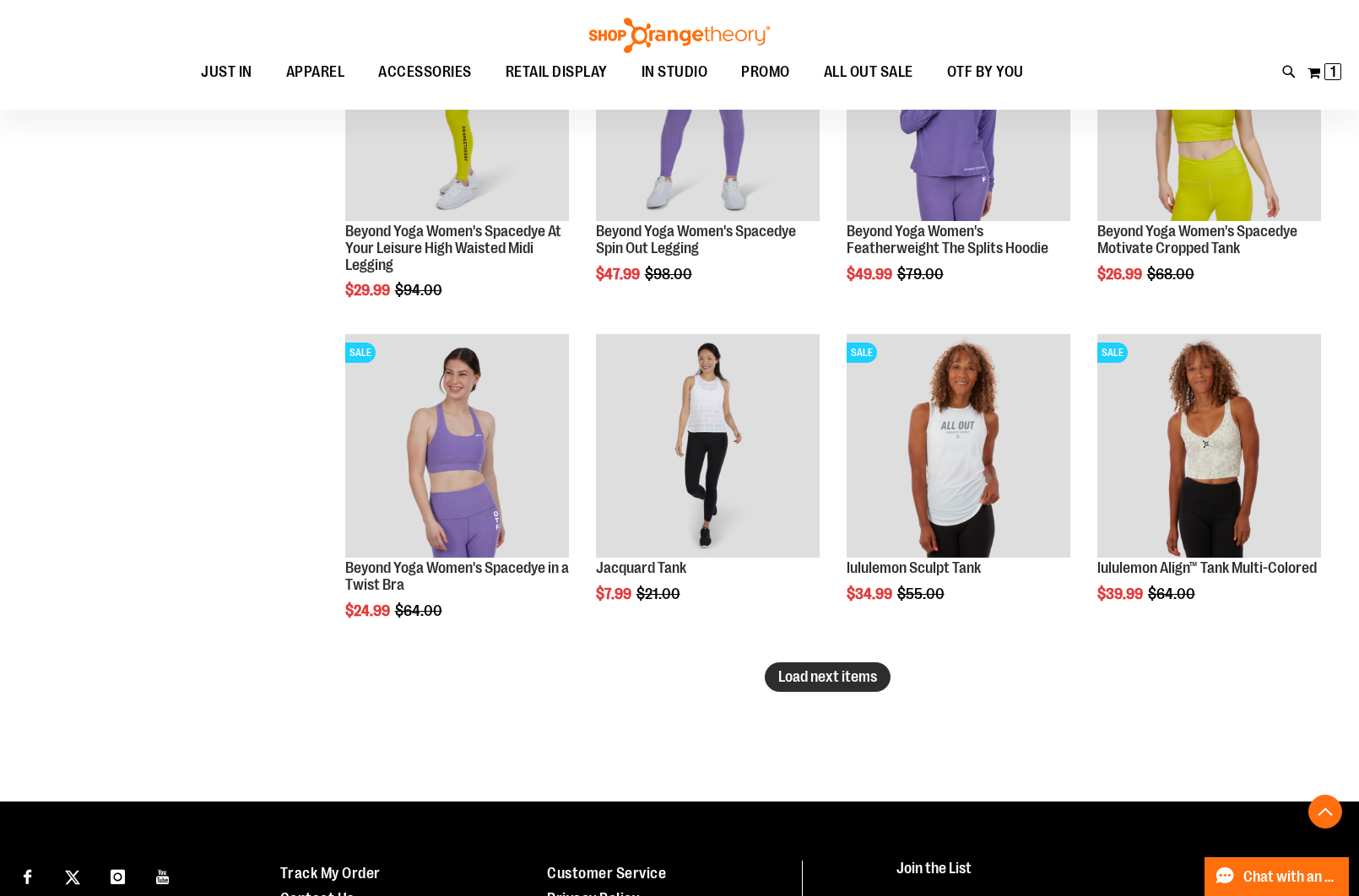
click at [805, 682] on span "Load next items" at bounding box center [827, 676] width 99 height 17
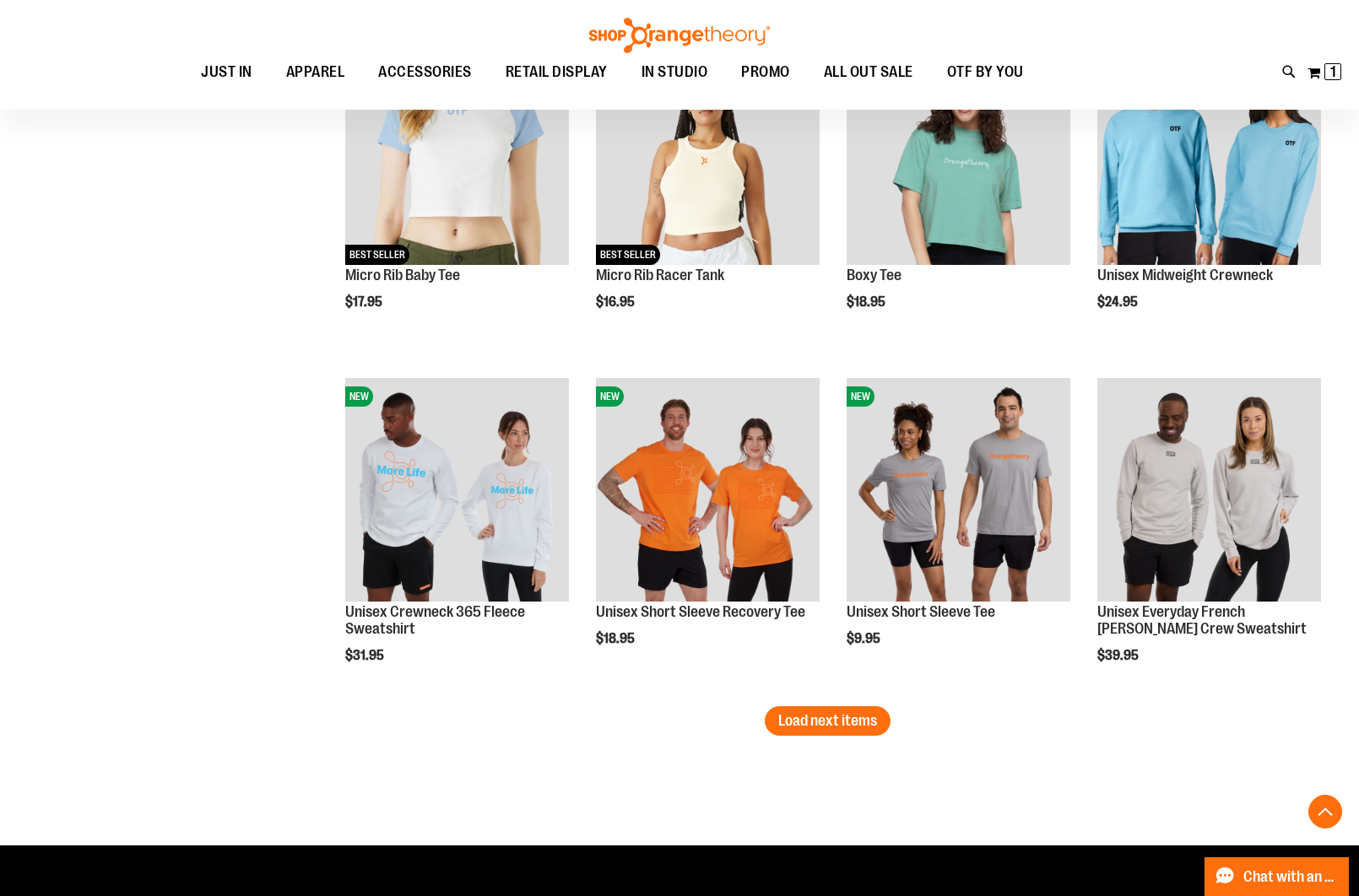
scroll to position [9730, 0]
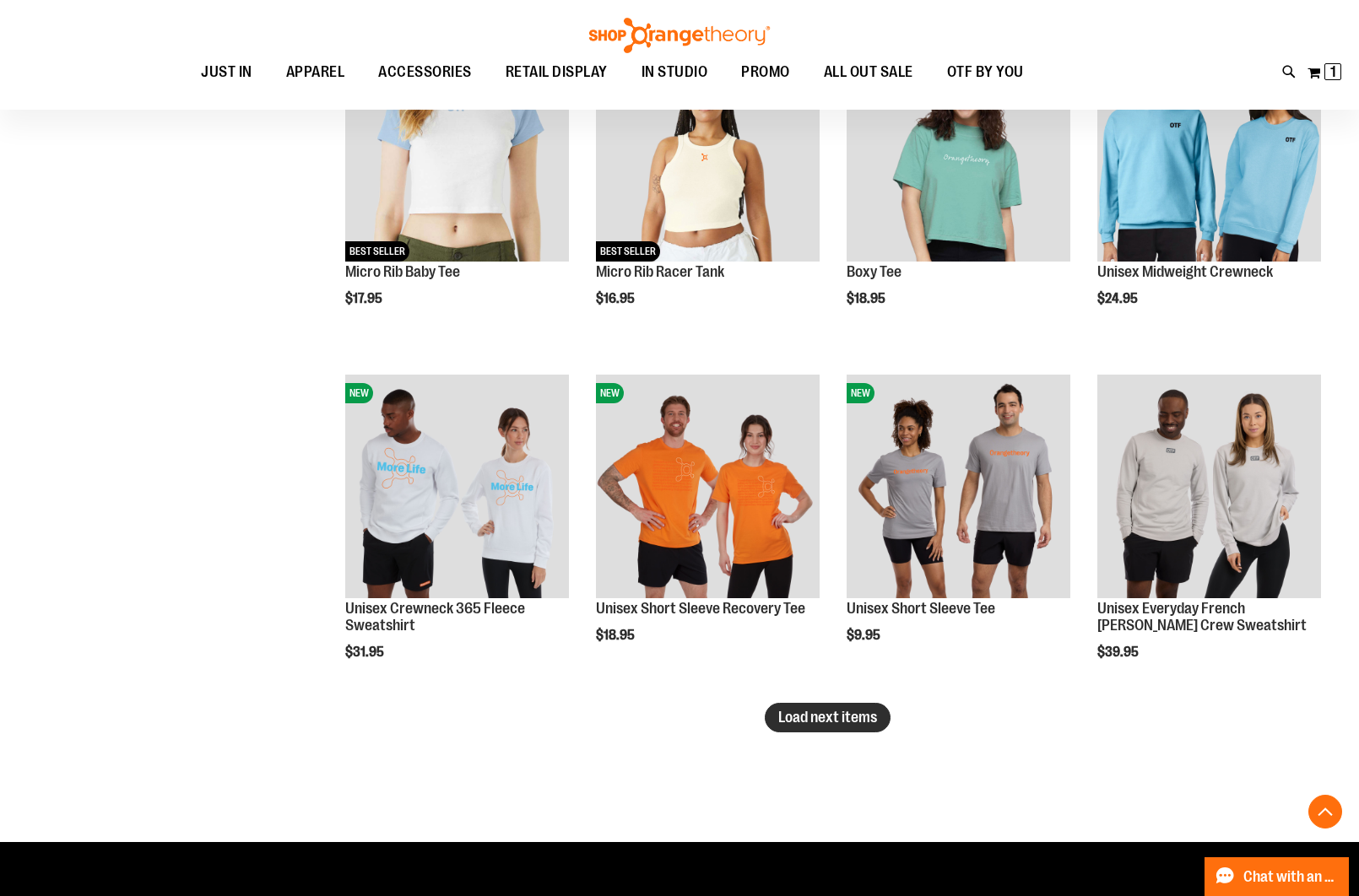
click at [848, 726] on button "Load next items" at bounding box center [827, 718] width 126 height 30
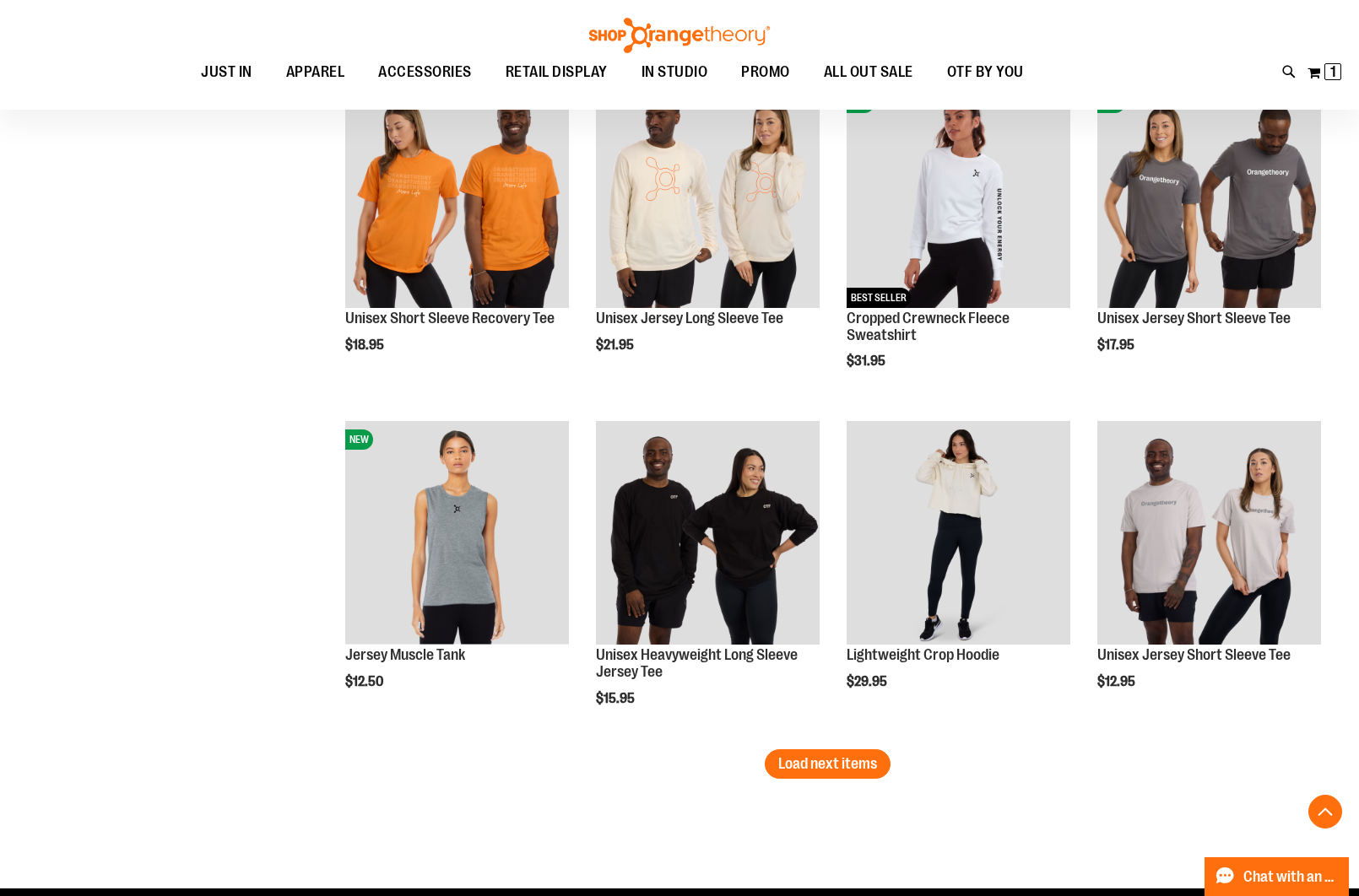
scroll to position [10843, 0]
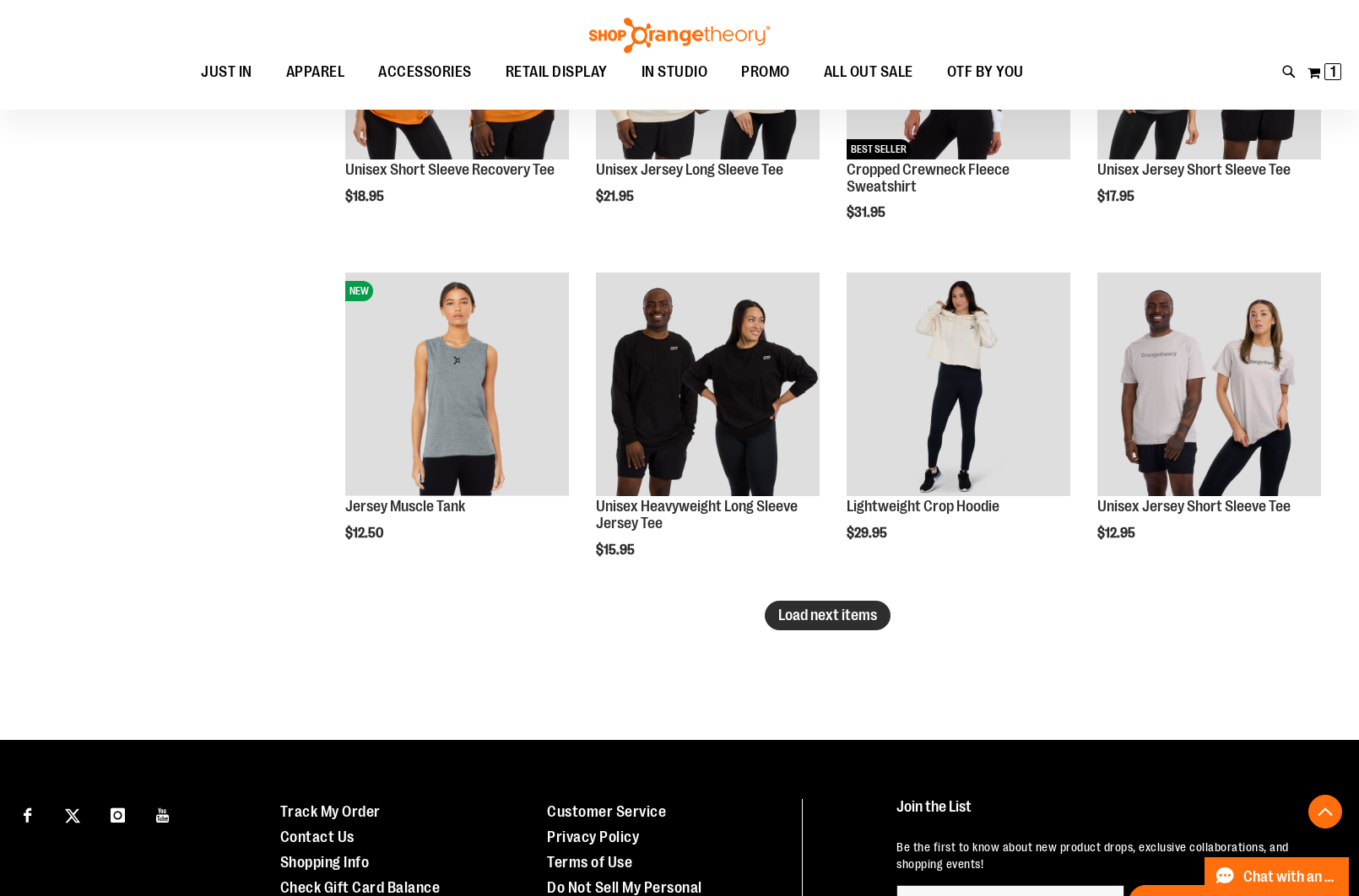
click at [819, 616] on span "Load next items" at bounding box center [827, 615] width 99 height 17
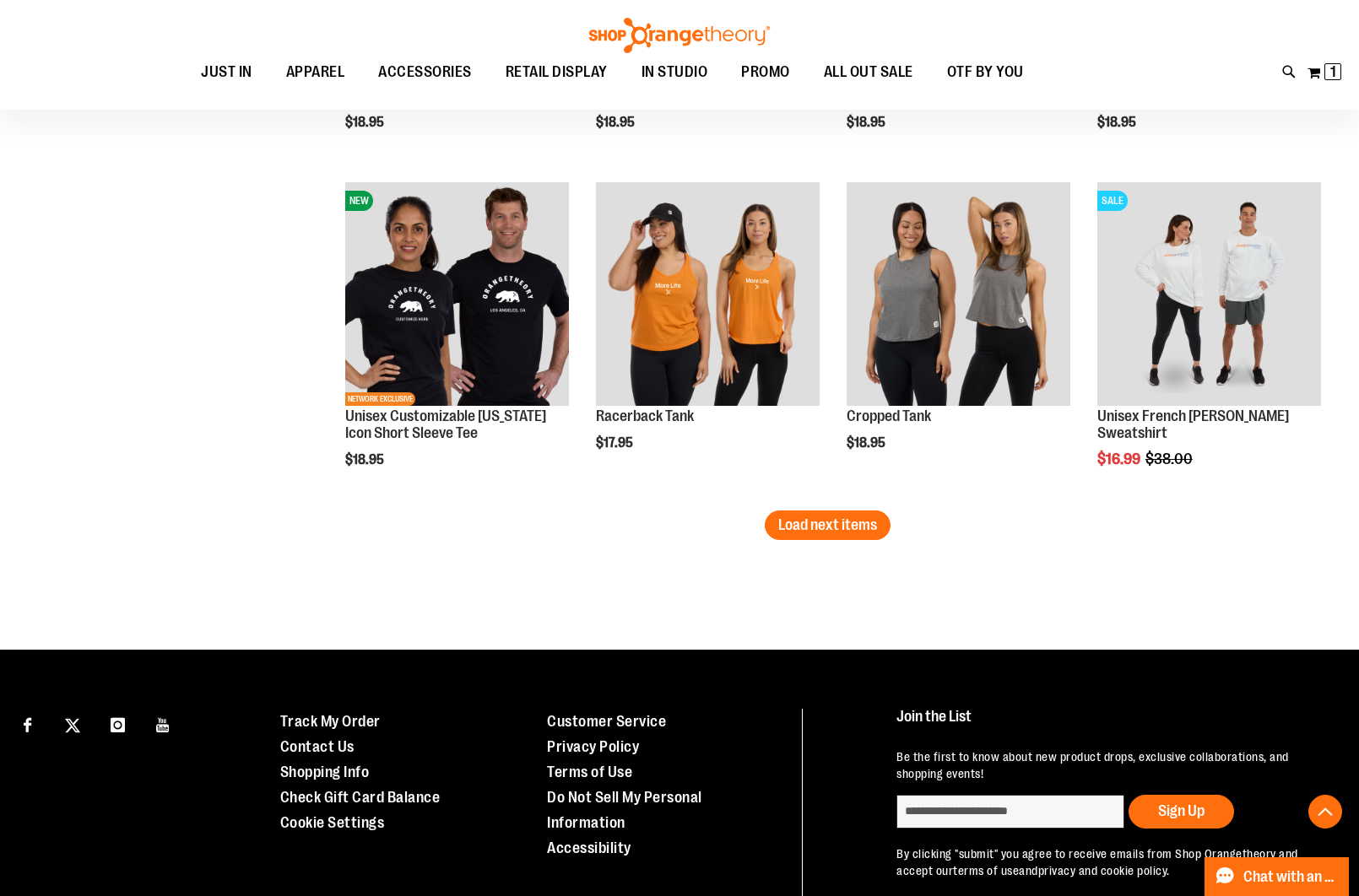
scroll to position [11950, 0]
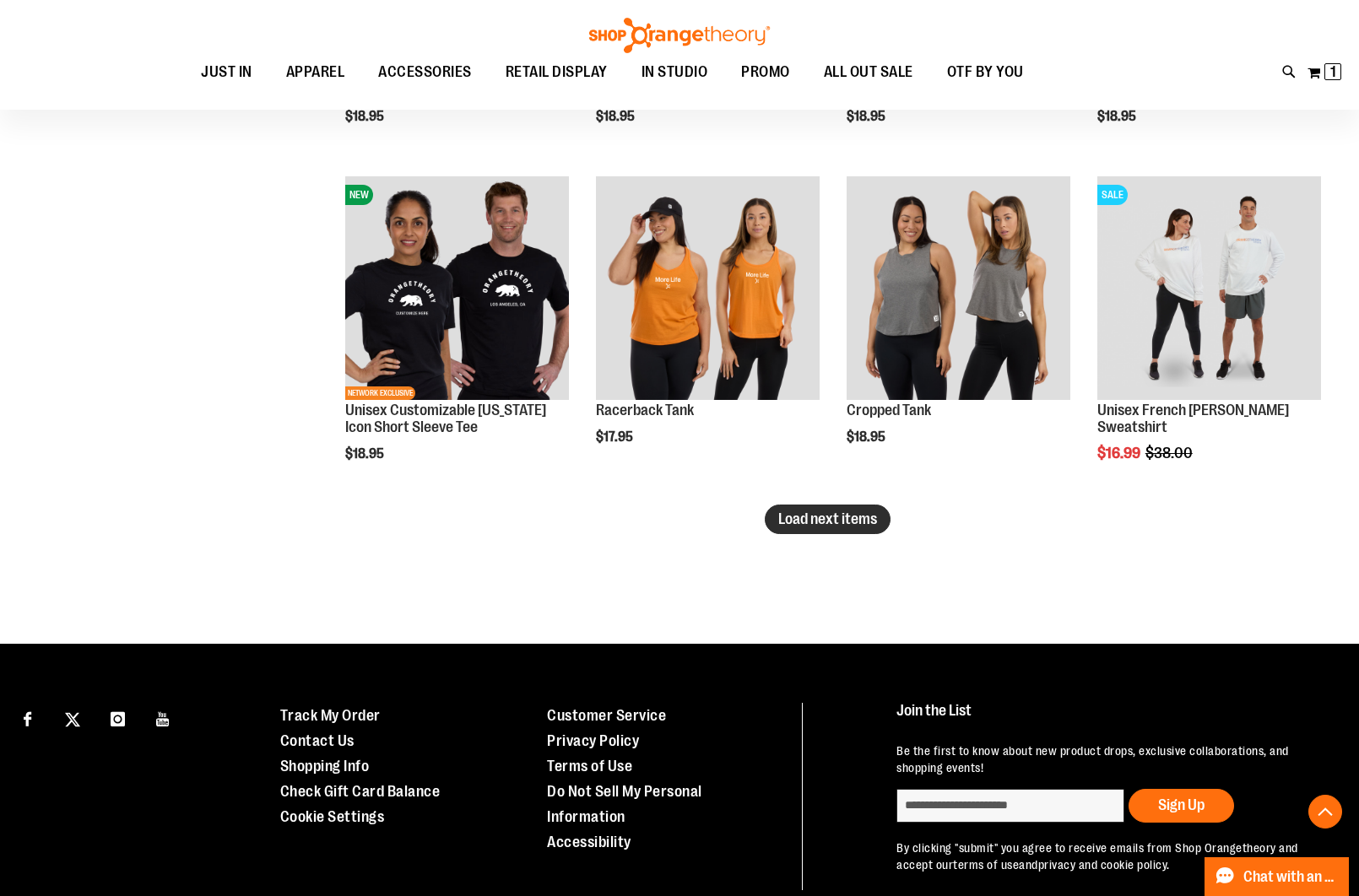
click at [833, 514] on span "Load next items" at bounding box center [827, 518] width 99 height 17
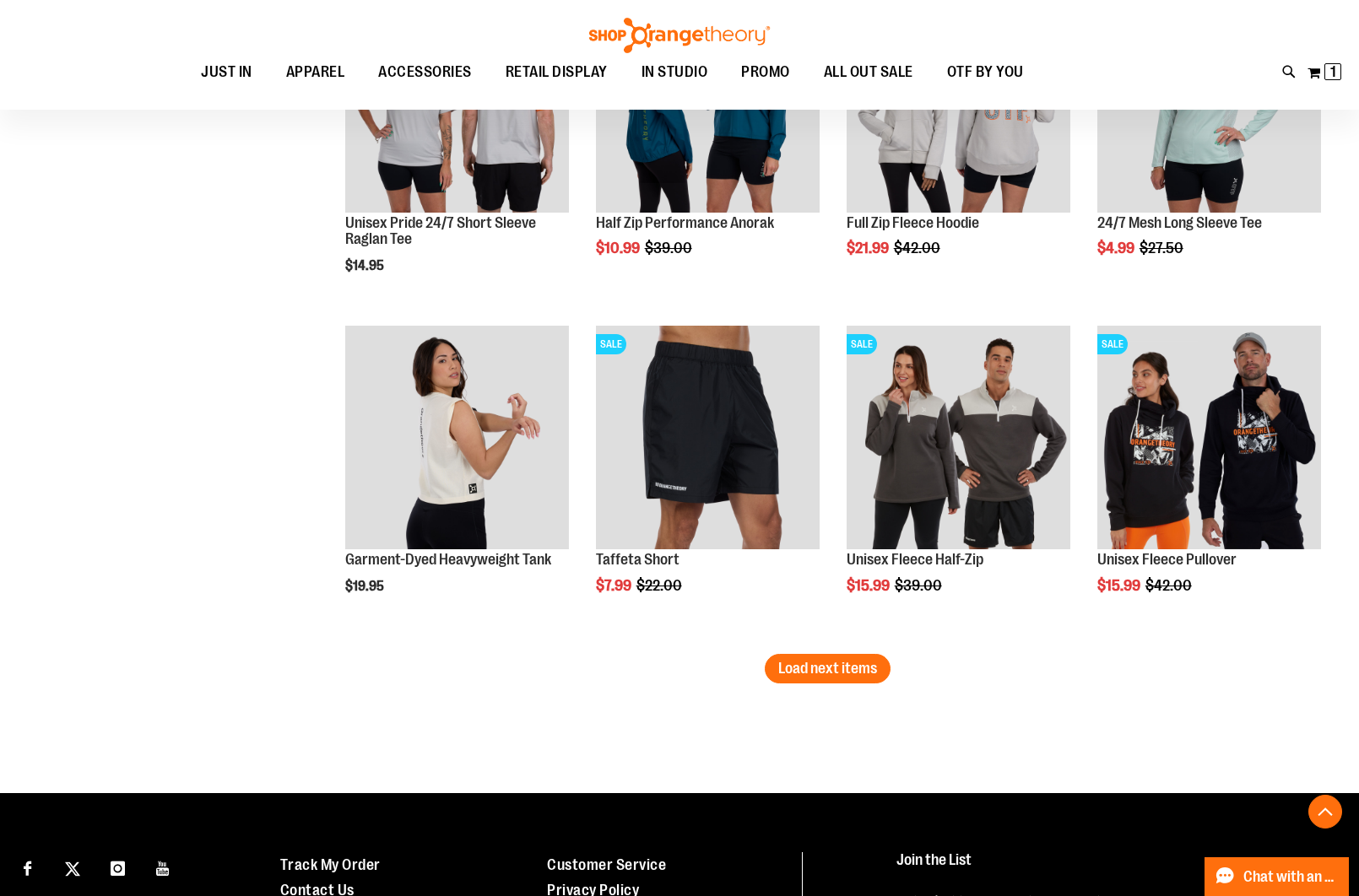
scroll to position [12818, 0]
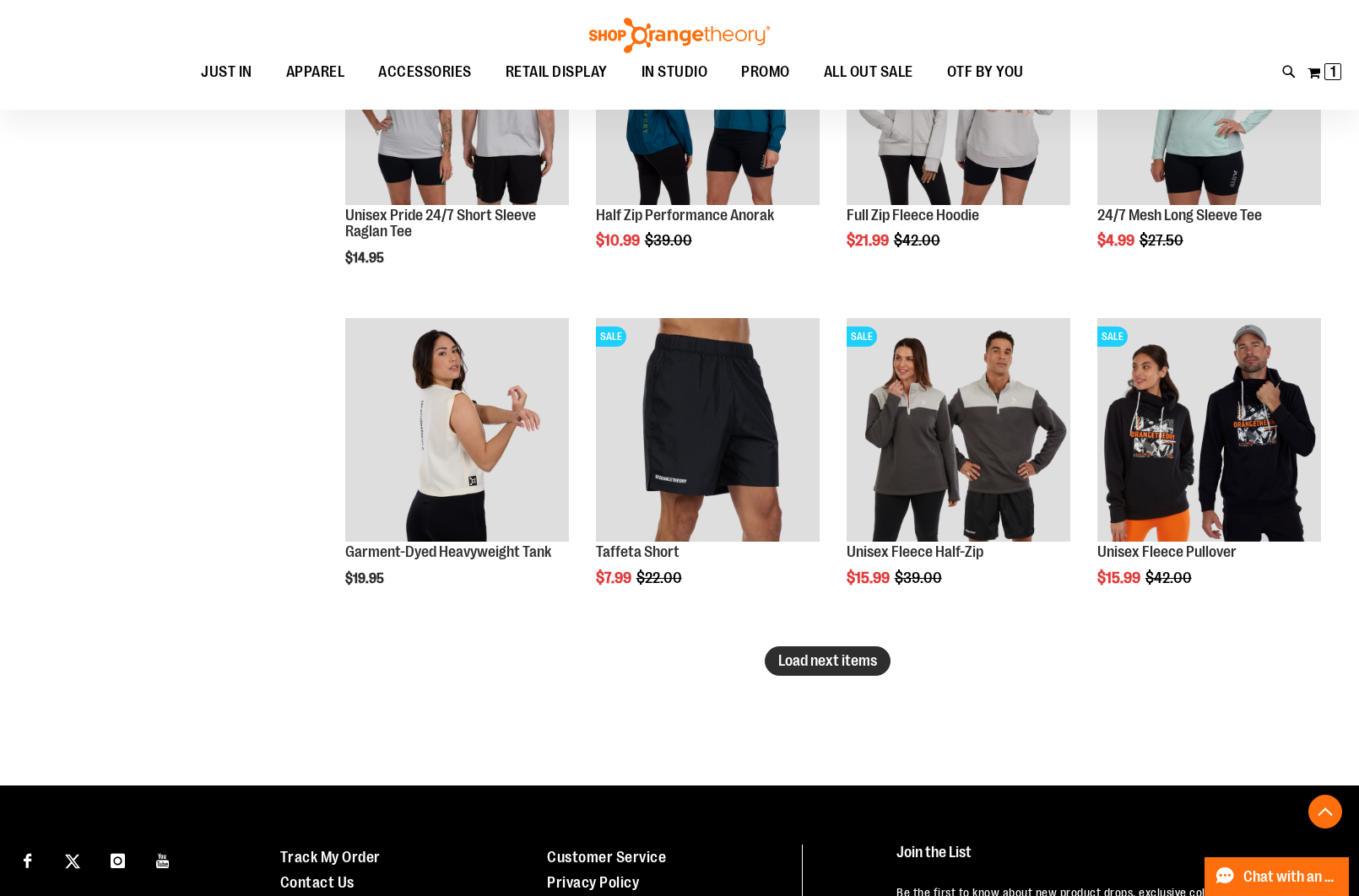
click at [813, 675] on button "Load next items" at bounding box center [827, 661] width 126 height 30
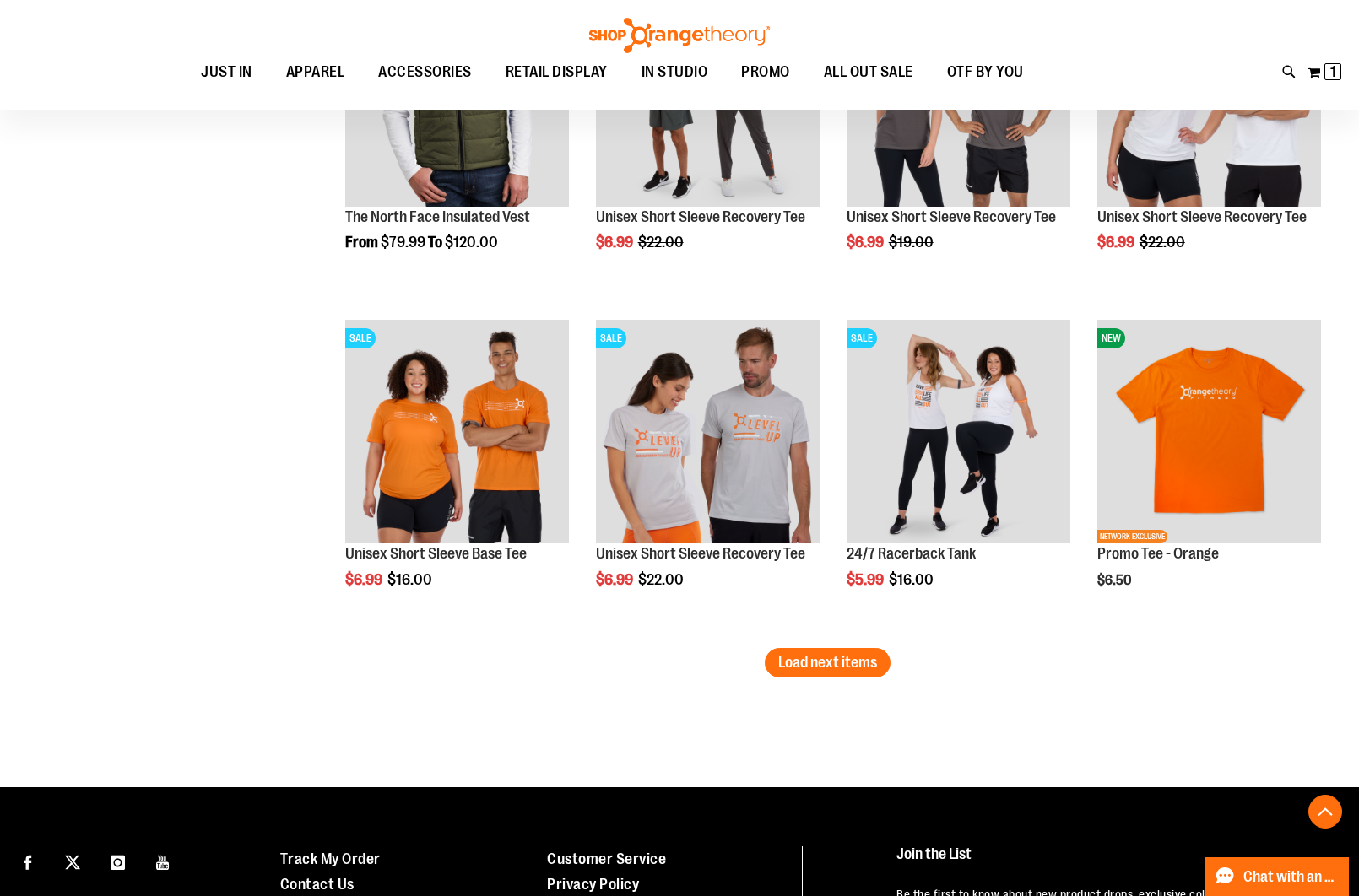
scroll to position [13829, 0]
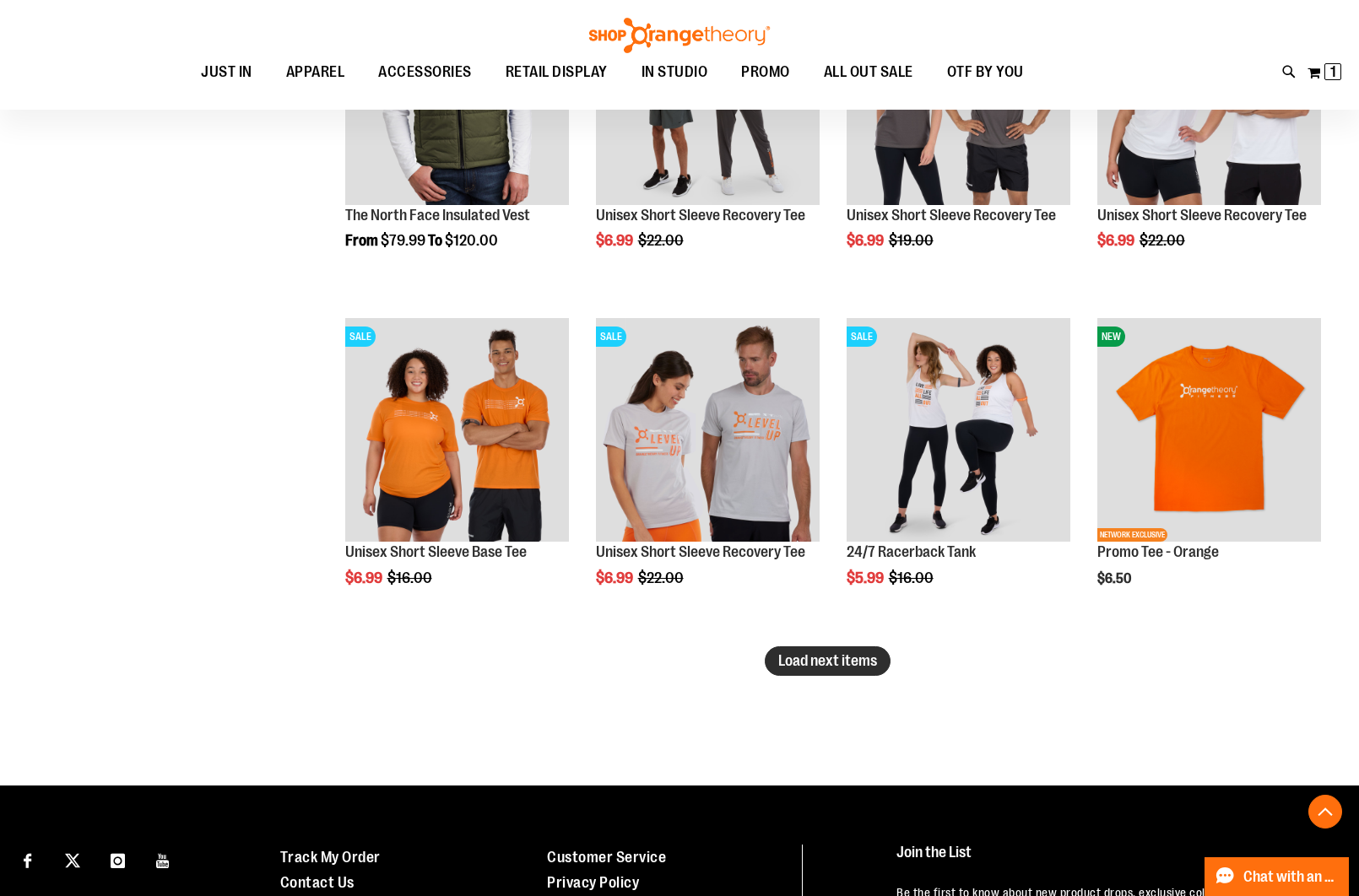
click at [789, 670] on button "Load next items" at bounding box center [827, 661] width 126 height 30
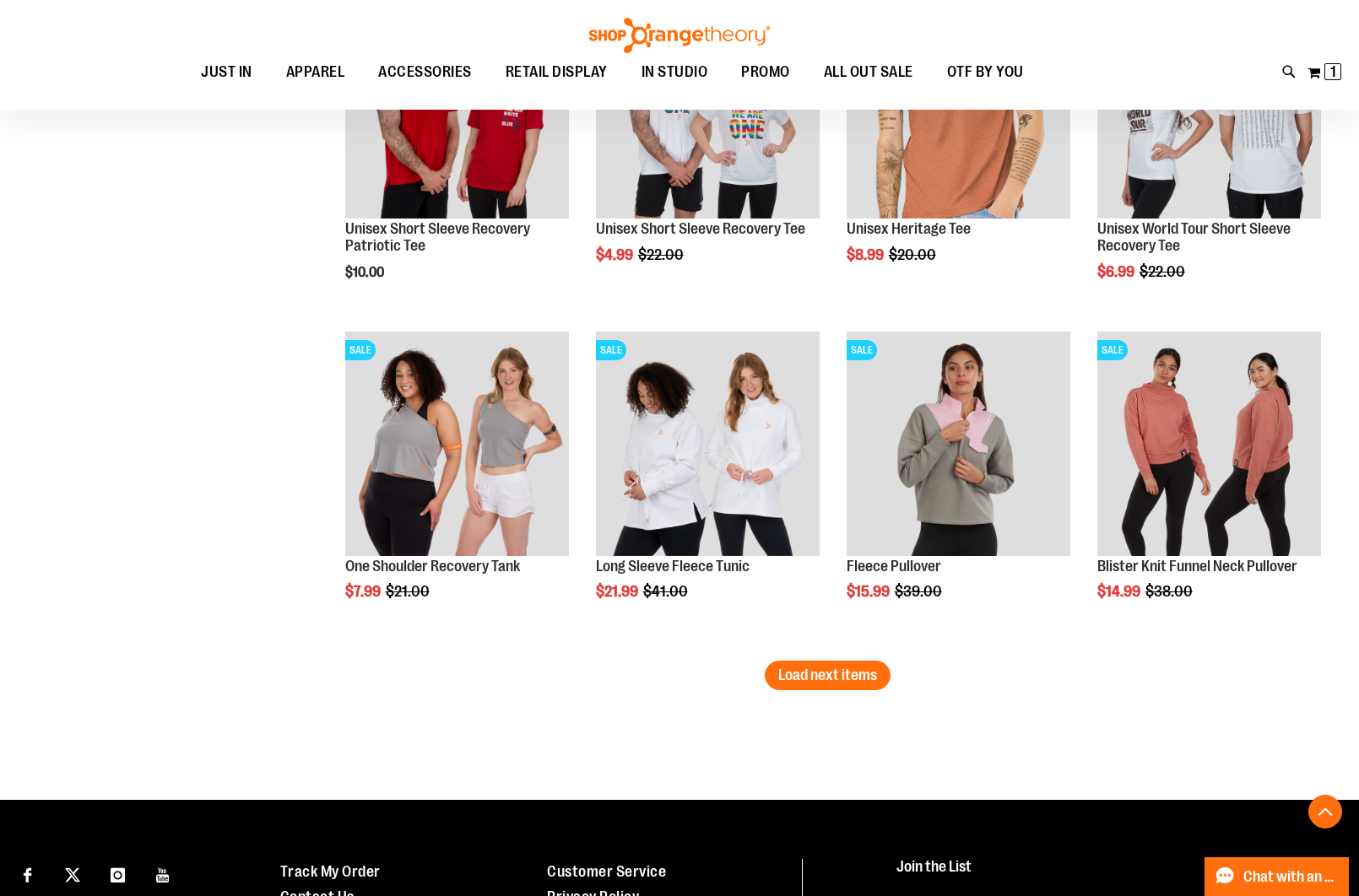
scroll to position [14891, 0]
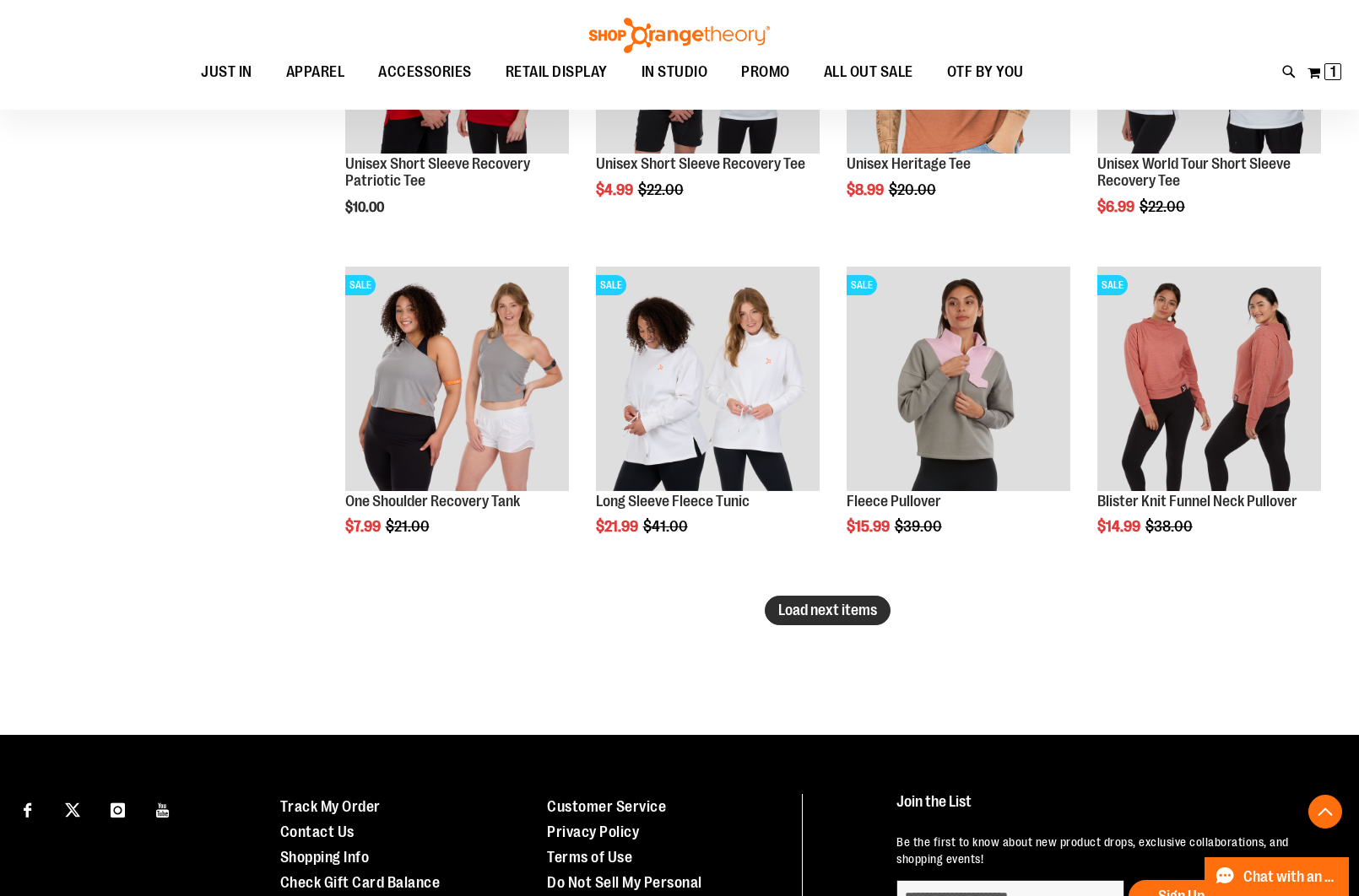
click at [783, 623] on button "Load next items" at bounding box center [827, 610] width 126 height 30
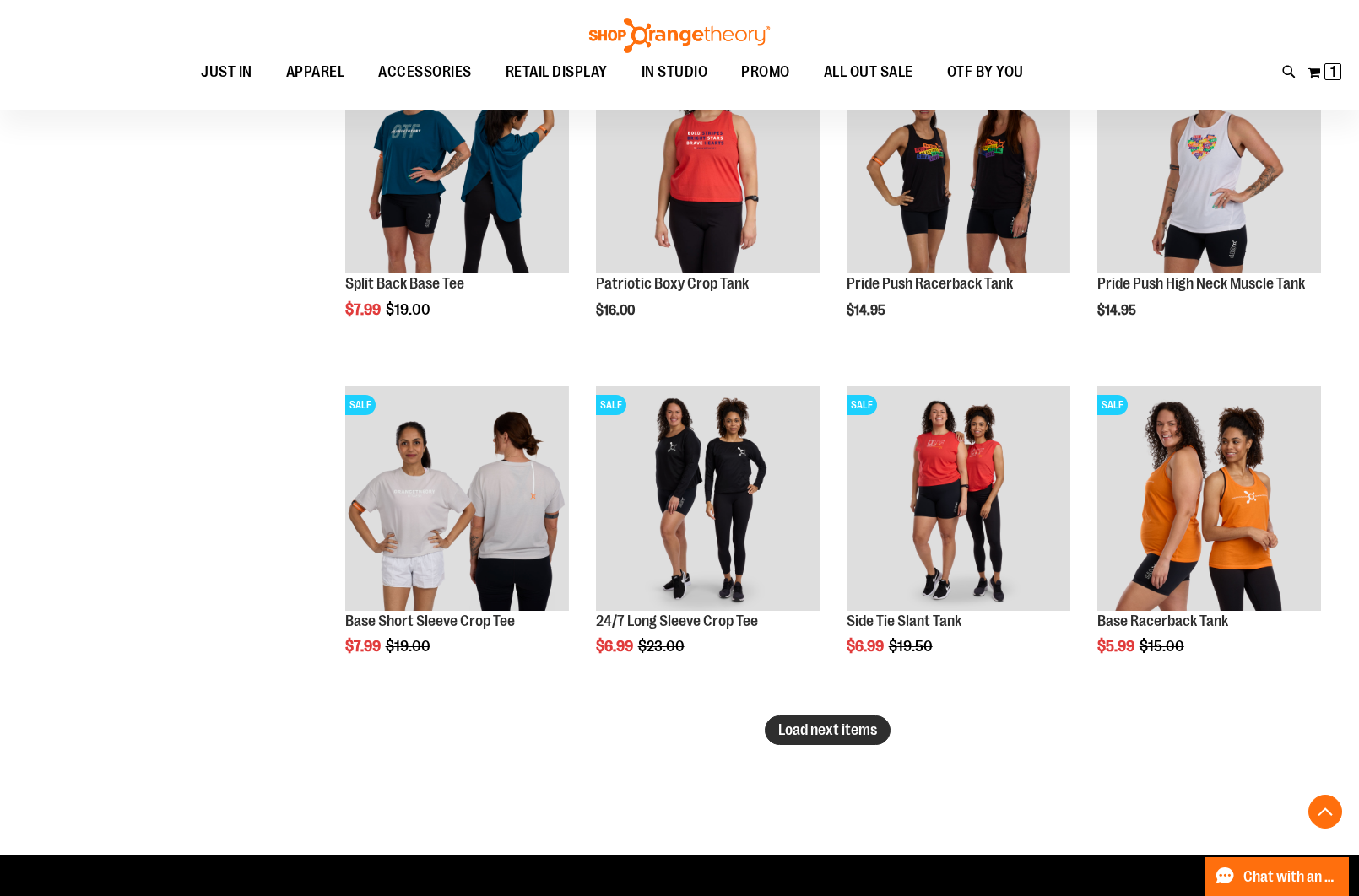
scroll to position [15778, 0]
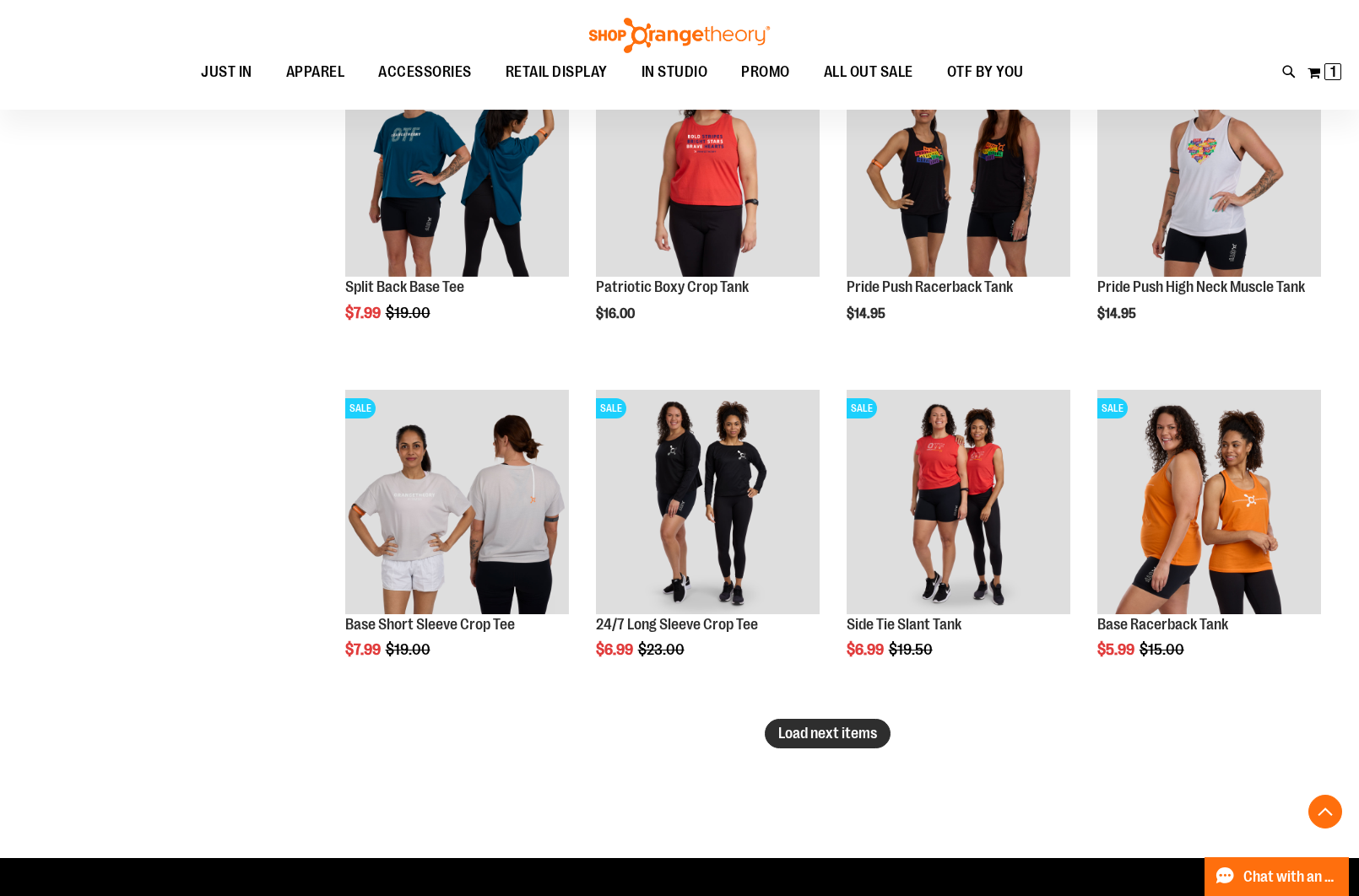
click at [821, 728] on span "Load next items" at bounding box center [827, 733] width 99 height 17
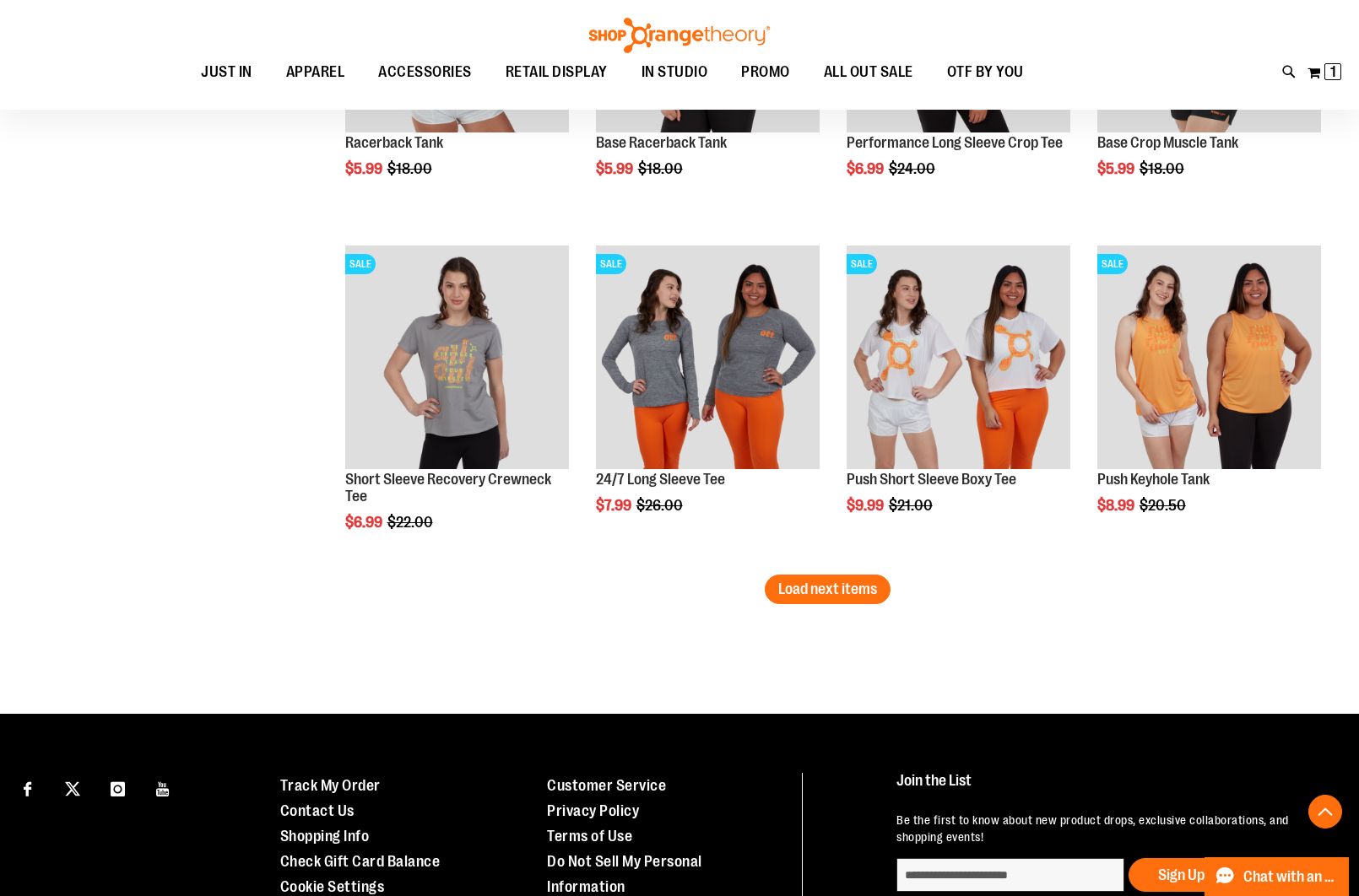
scroll to position [16932, 0]
click at [798, 589] on span "Load next items" at bounding box center [827, 589] width 99 height 17
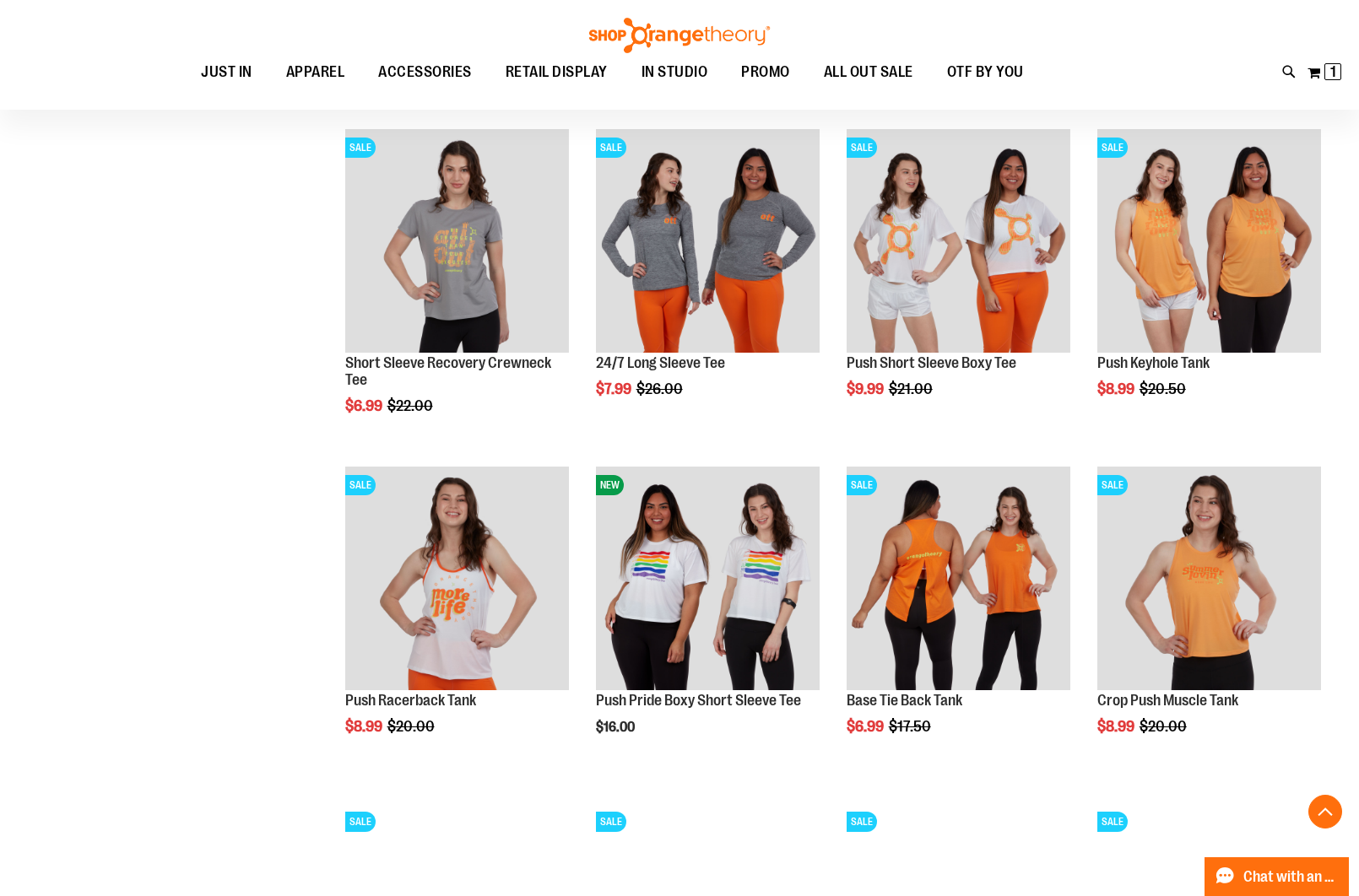
scroll to position [17051, 0]
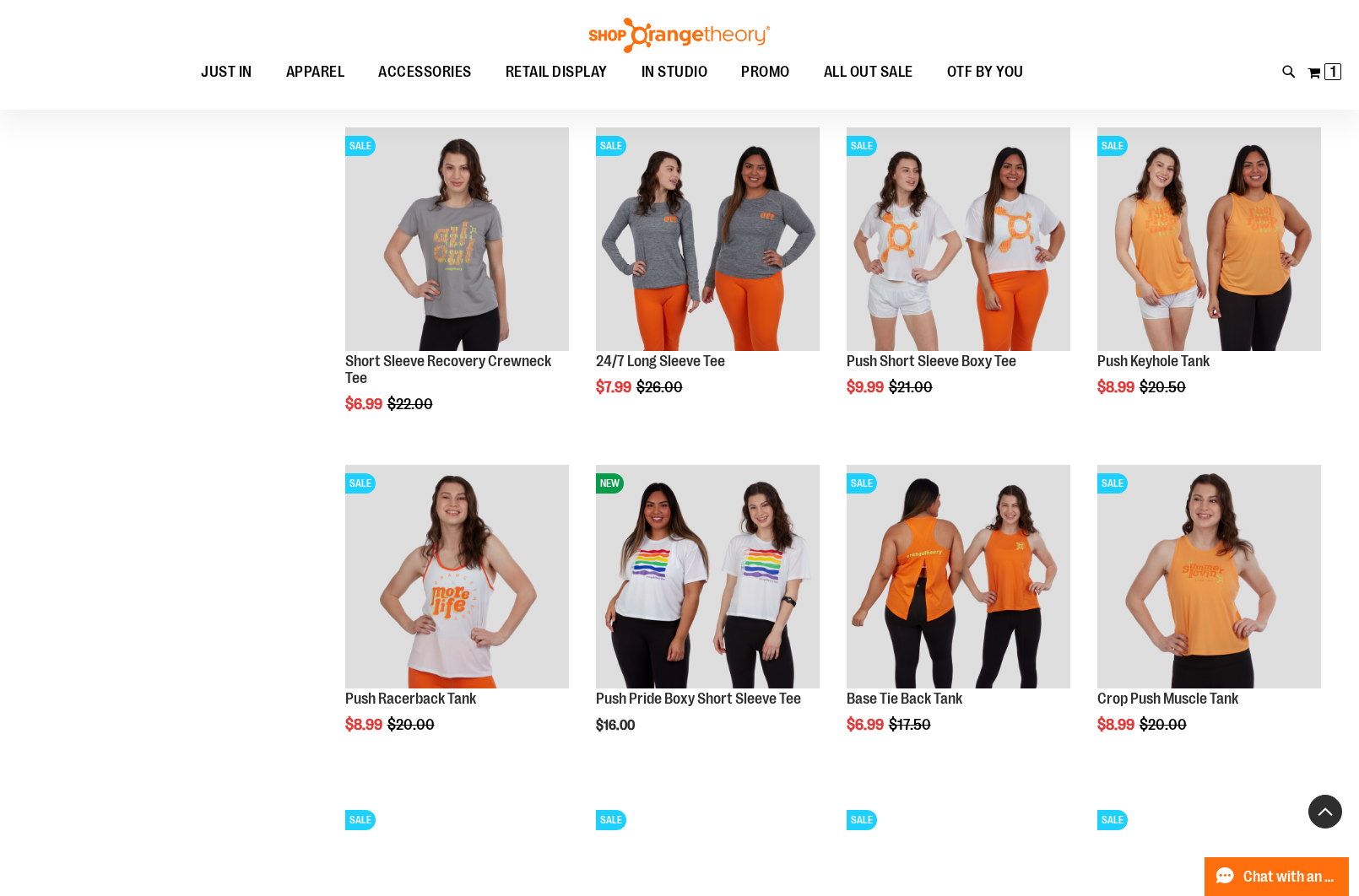
click at [1322, 811] on button "Back To Top" at bounding box center [1325, 811] width 34 height 34
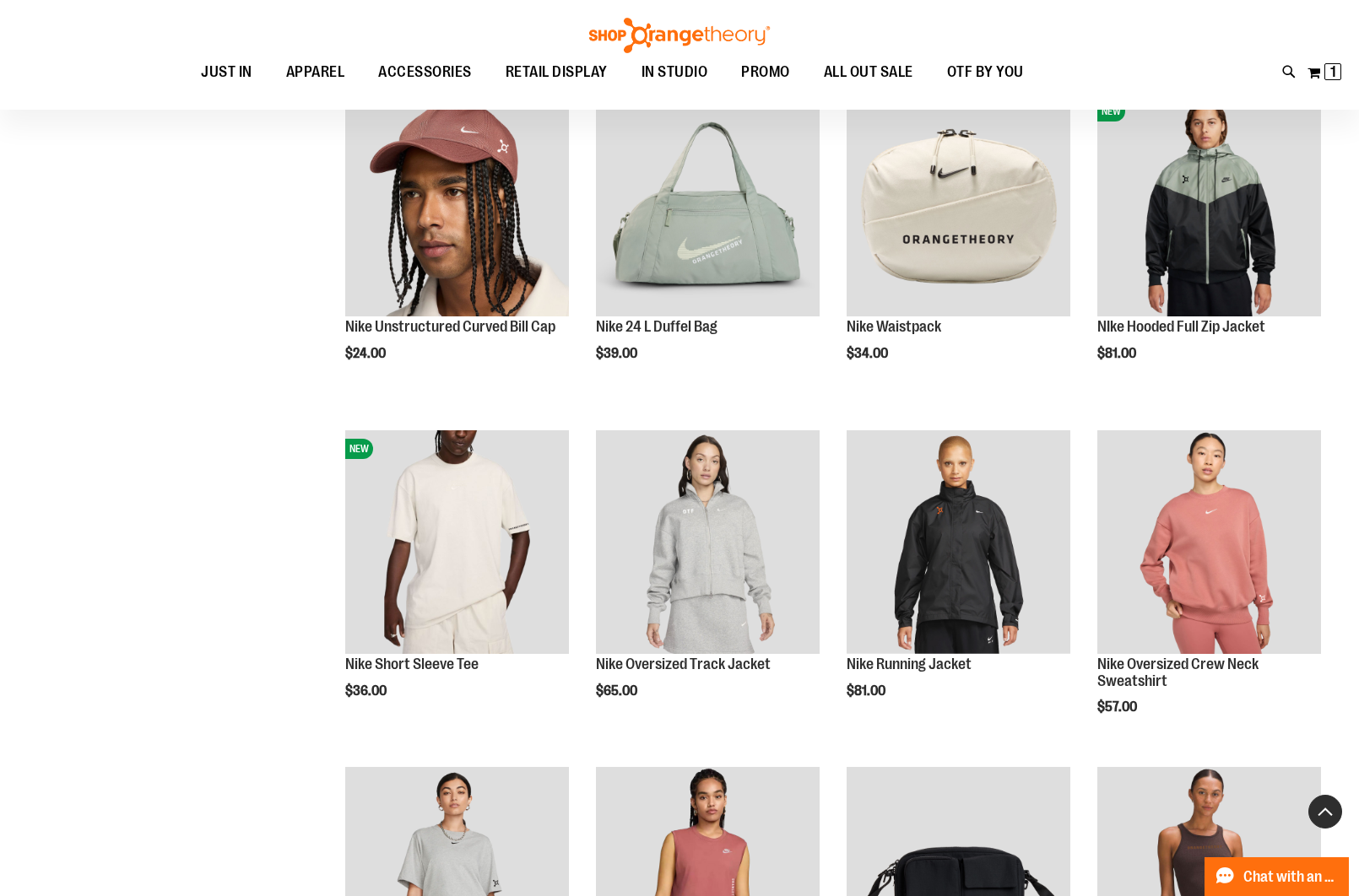
scroll to position [15, 0]
